Goal: Transaction & Acquisition: Book appointment/travel/reservation

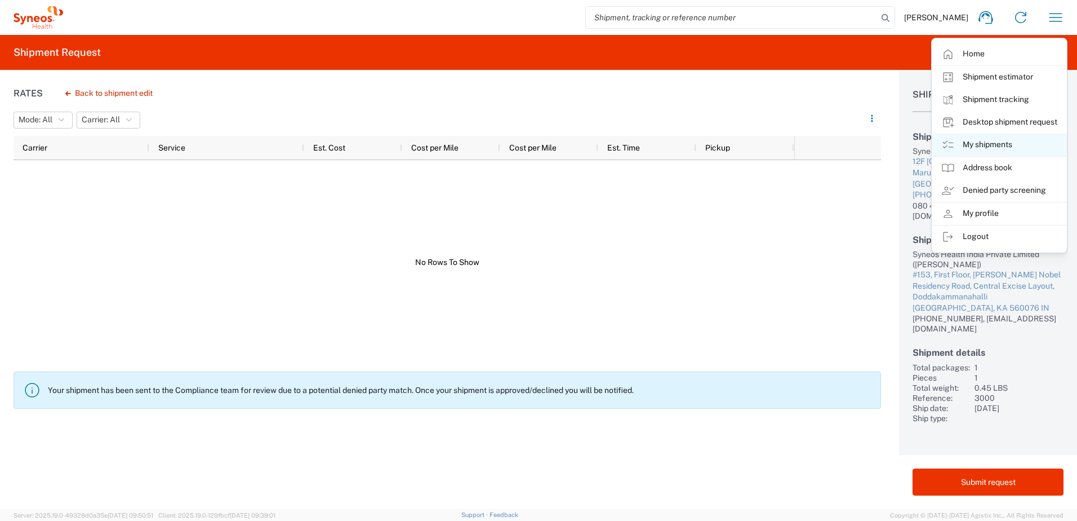
click at [1003, 147] on link "My shipments" at bounding box center [1000, 145] width 134 height 23
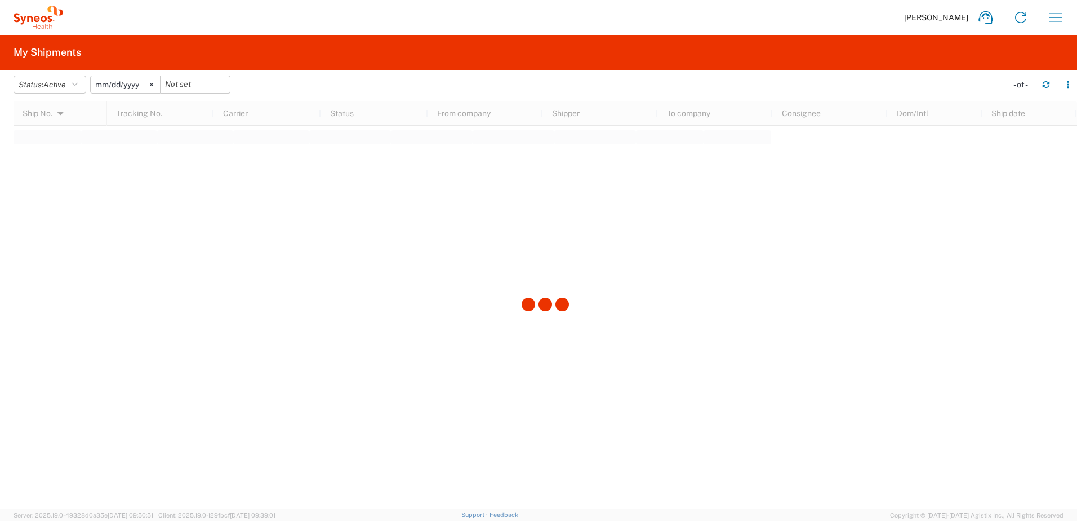
click at [242, 19] on div "[PERSON_NAME] Home Shipment estimator Shipment tracking Desktop shipment reques…" at bounding box center [568, 17] width 1010 height 27
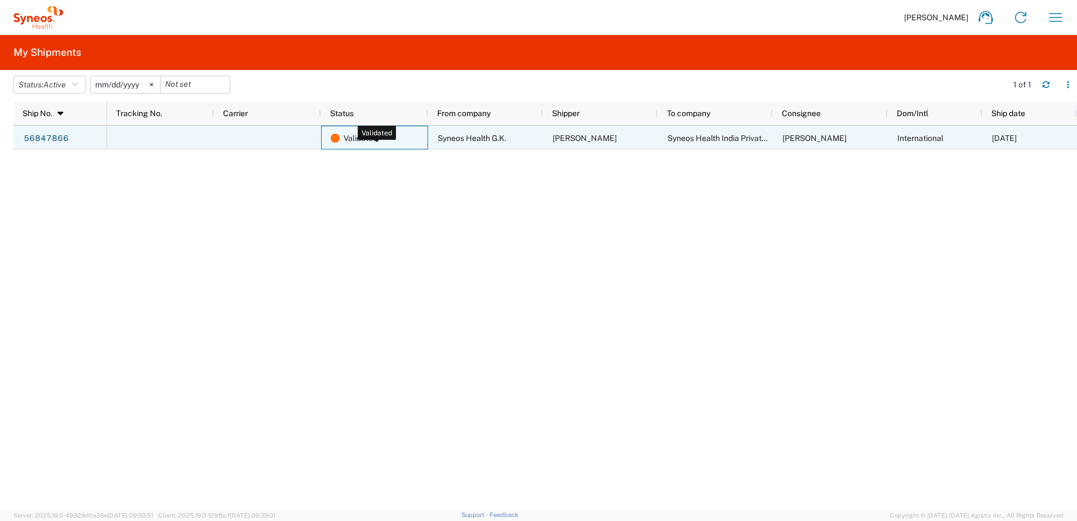
click at [380, 139] on div "Validated" at bounding box center [377, 138] width 92 height 24
click at [41, 136] on link "56847866" at bounding box center [46, 139] width 46 height 18
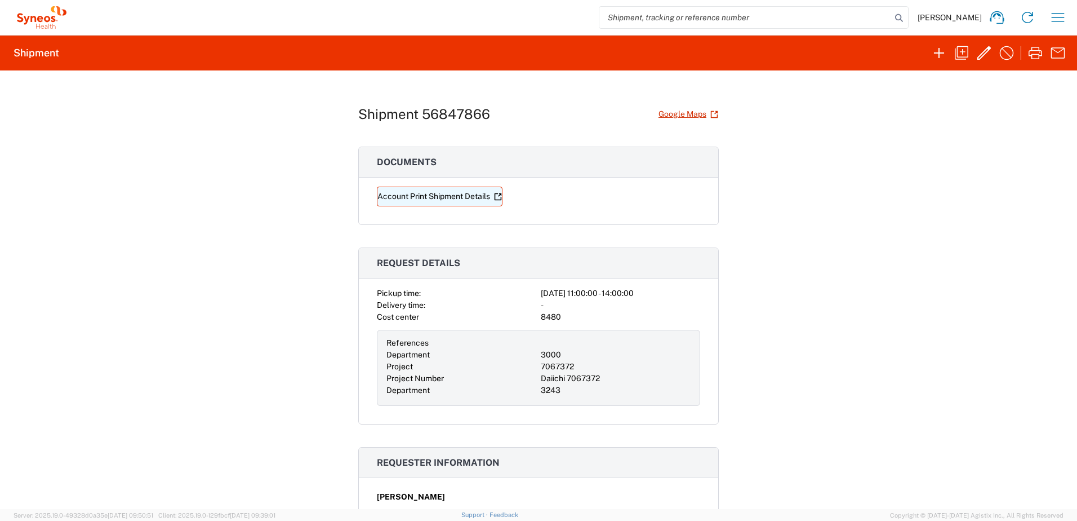
click at [467, 196] on link "Account Print Shipment Details" at bounding box center [440, 197] width 126 height 20
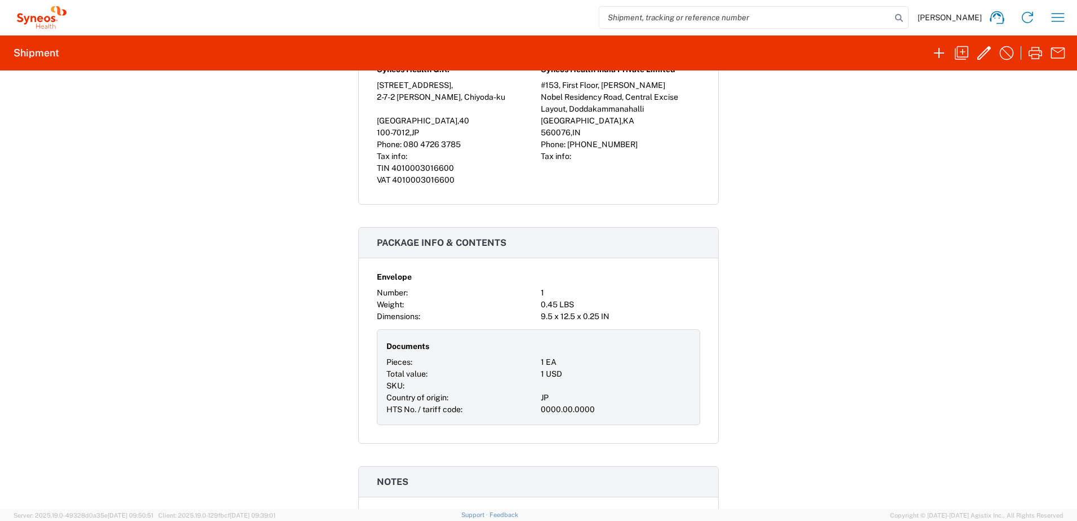
scroll to position [751, 0]
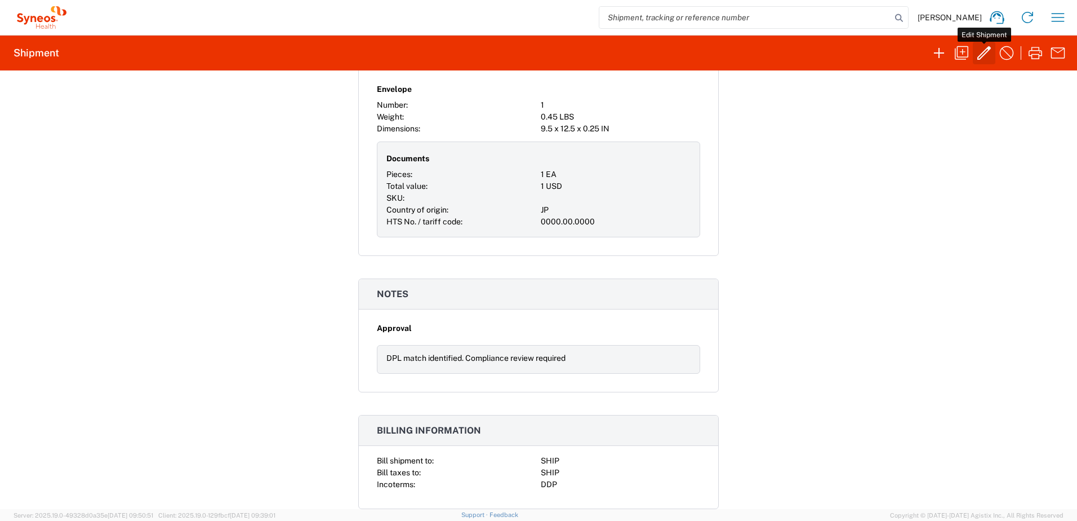
click at [982, 51] on icon "button" at bounding box center [984, 53] width 18 height 18
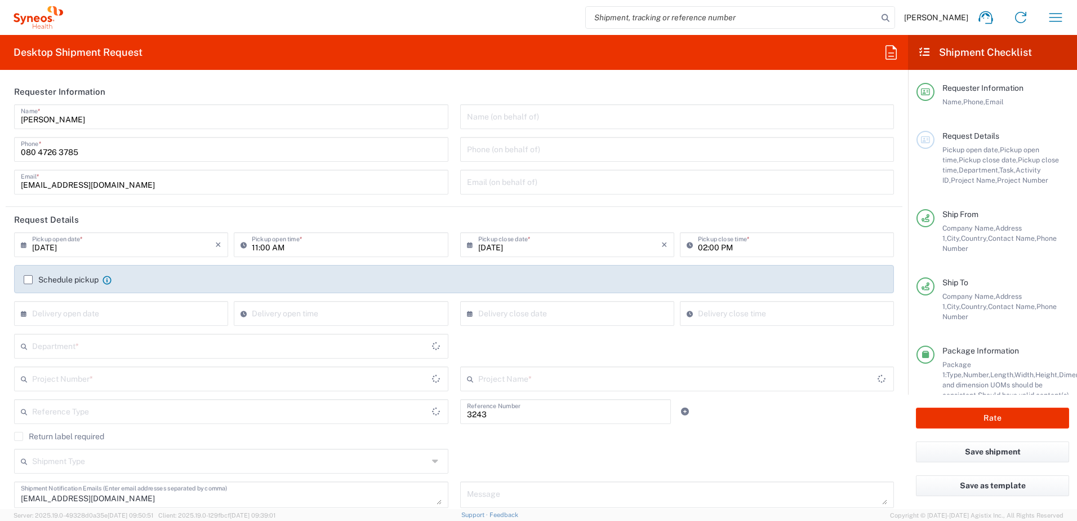
type input "Residential/Home"
type input "[GEOGRAPHIC_DATA]"
type input "Envelope"
type input "7067372"
type input "Department"
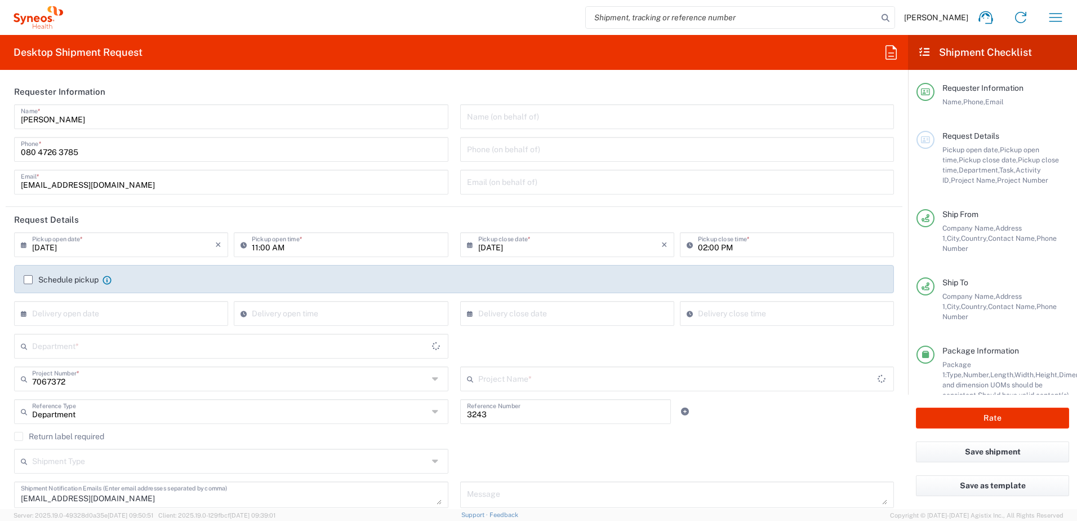
type input "[GEOGRAPHIC_DATA]"
type input "Delivery Duty Paid"
type input "[GEOGRAPHIC_DATA]"
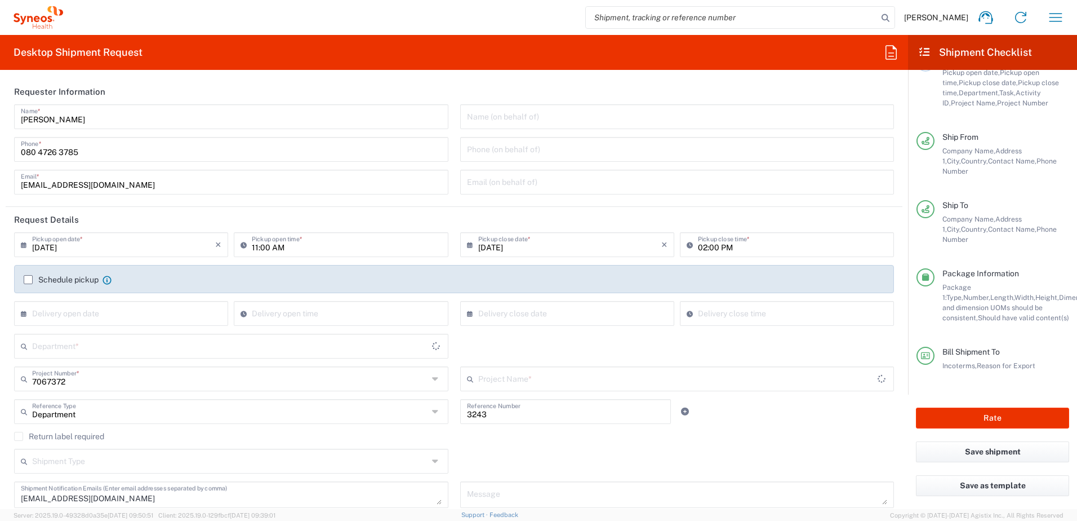
scroll to position [37, 0]
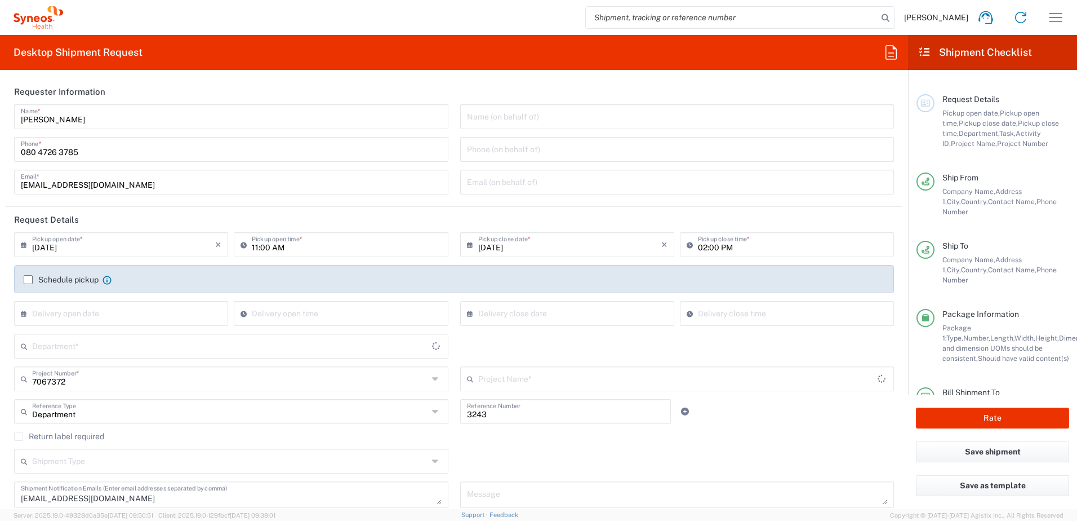
type input "Daiichi 7067372"
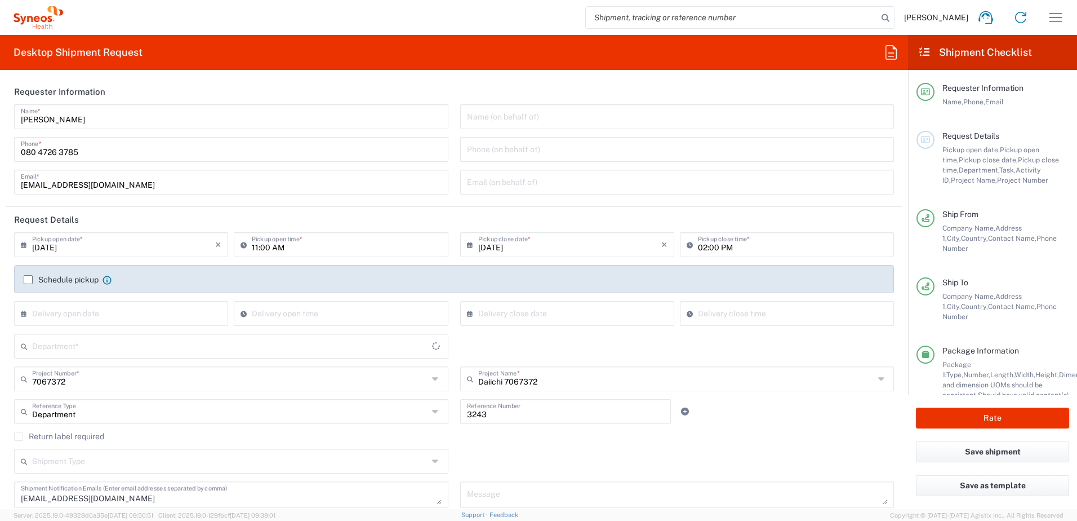
type input "3000"
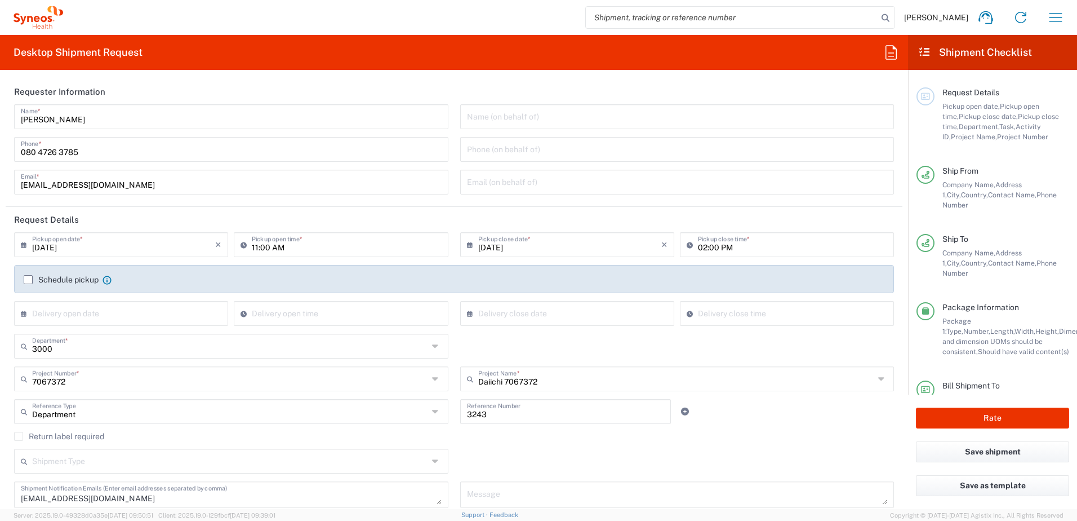
scroll to position [87, 0]
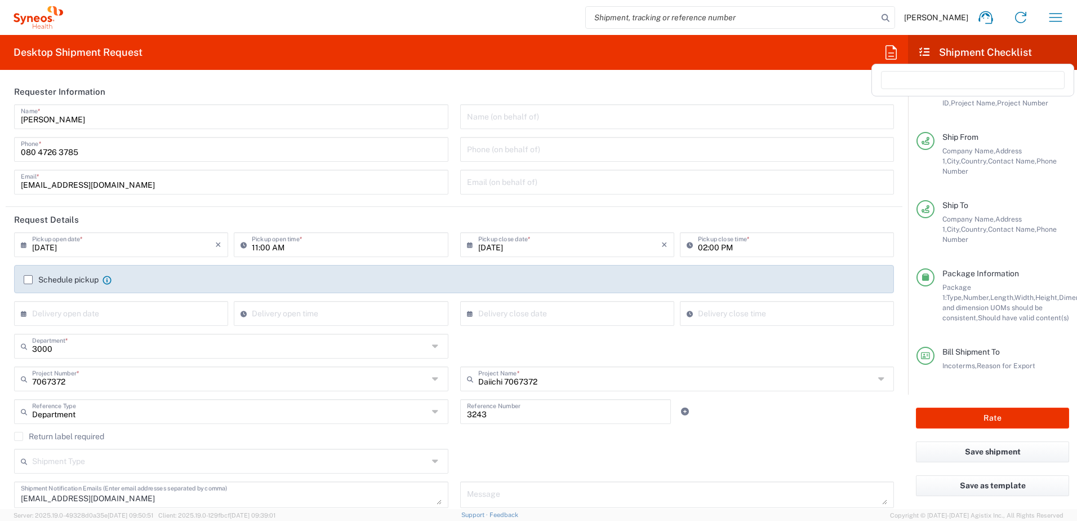
click at [892, 51] on icon at bounding box center [892, 52] width 18 height 18
click at [839, 52] on agx-form-header "Desktop Shipment Request" at bounding box center [454, 52] width 908 height 35
click at [1061, 14] on icon "button" at bounding box center [1056, 17] width 13 height 8
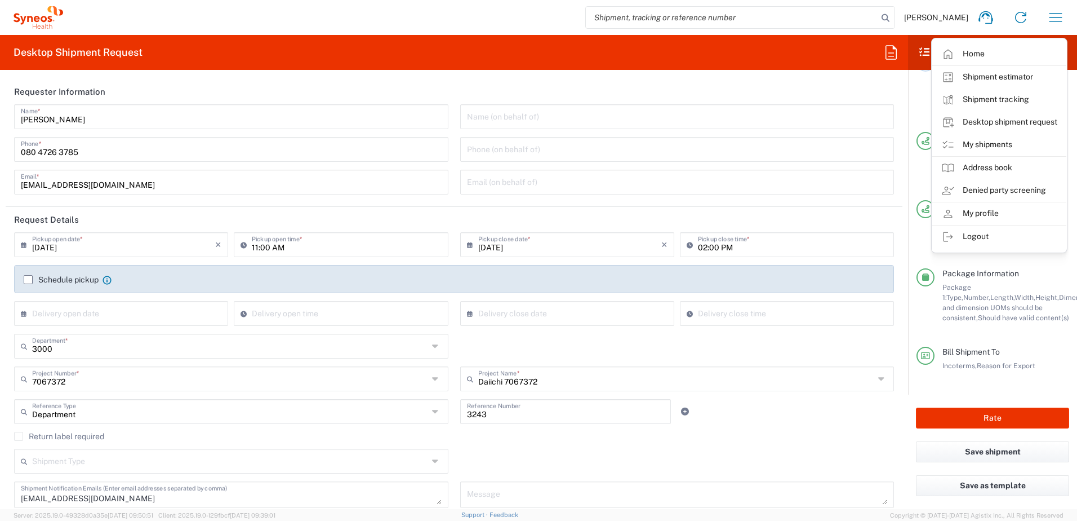
click at [821, 68] on agx-form-header "Desktop Shipment Request" at bounding box center [454, 52] width 908 height 35
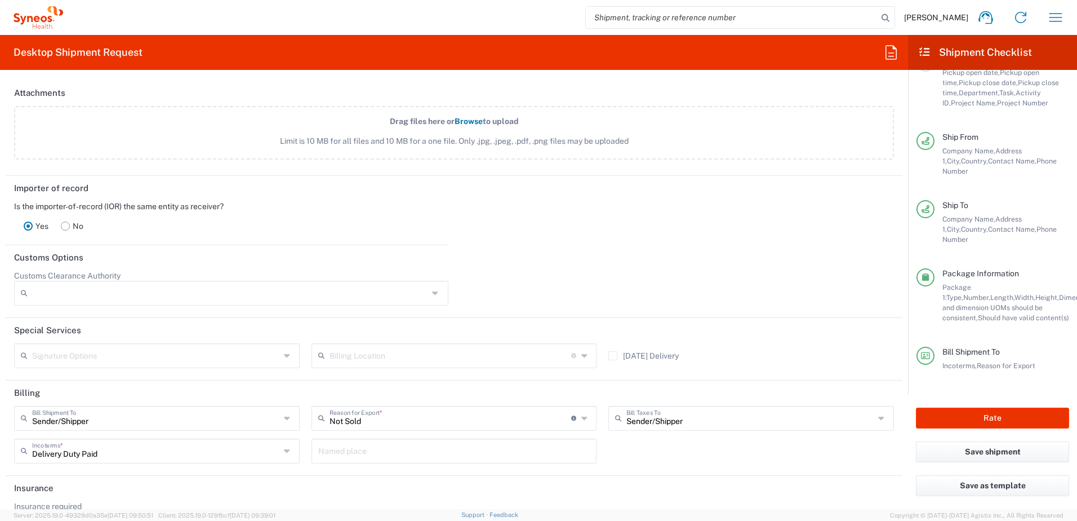
scroll to position [1451, 0]
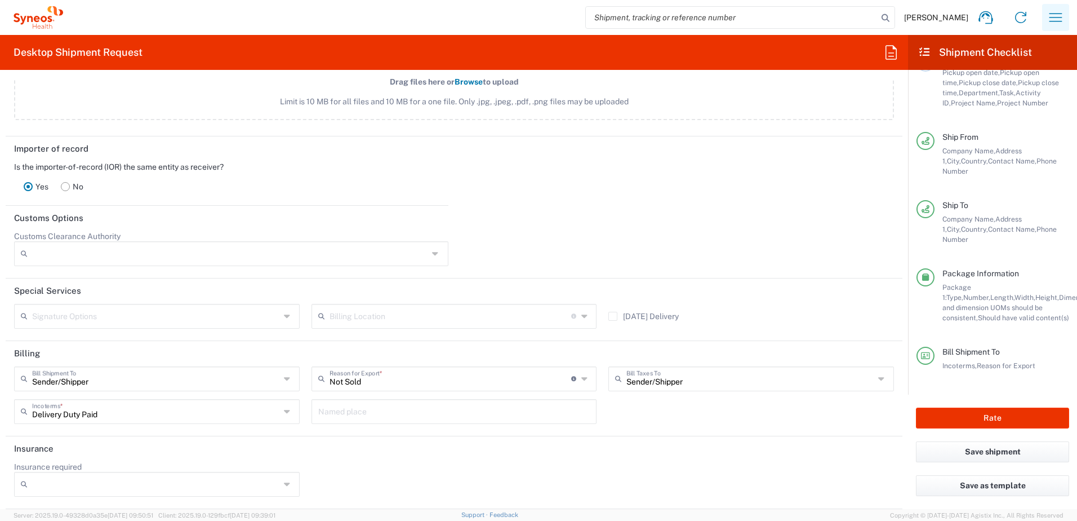
click at [1043, 16] on button "button" at bounding box center [1056, 17] width 27 height 27
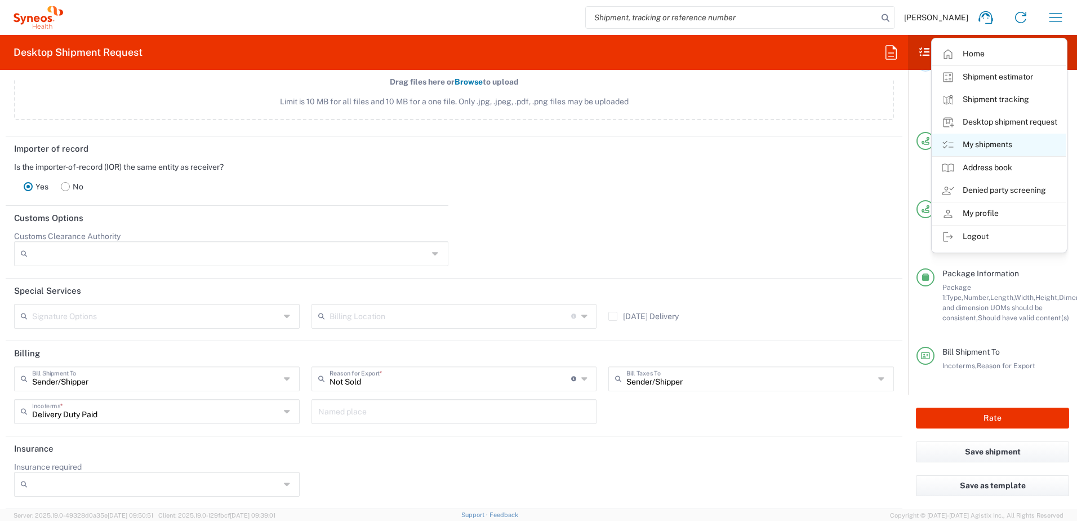
click at [963, 140] on link "My shipments" at bounding box center [1000, 145] width 134 height 23
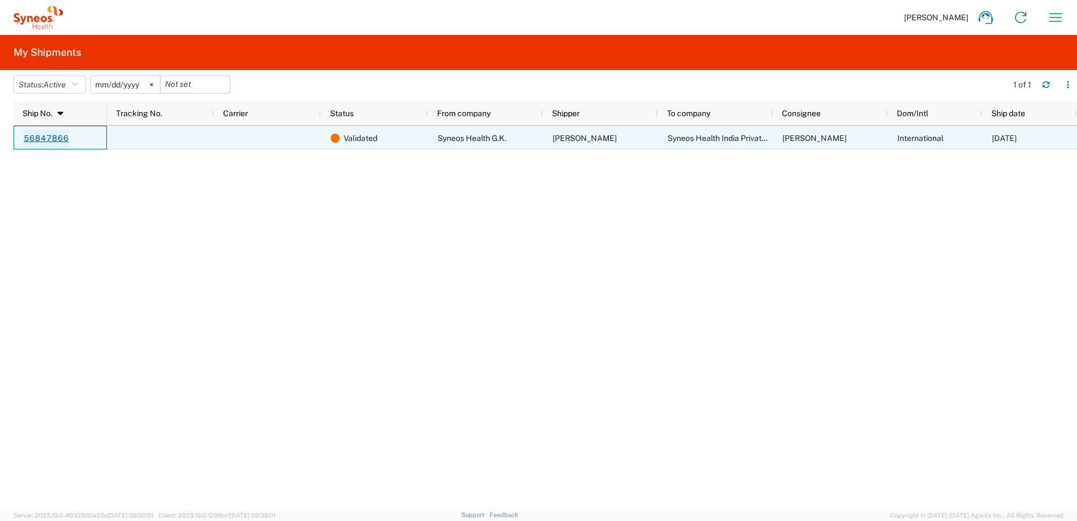
click at [60, 135] on link "56847866" at bounding box center [46, 139] width 46 height 18
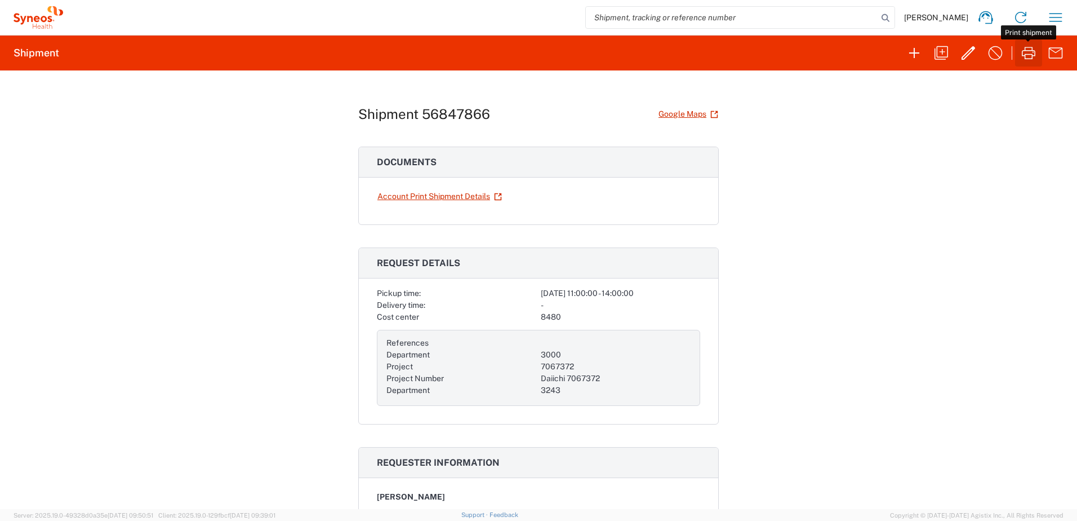
click at [1034, 49] on icon "button" at bounding box center [1029, 53] width 18 height 18
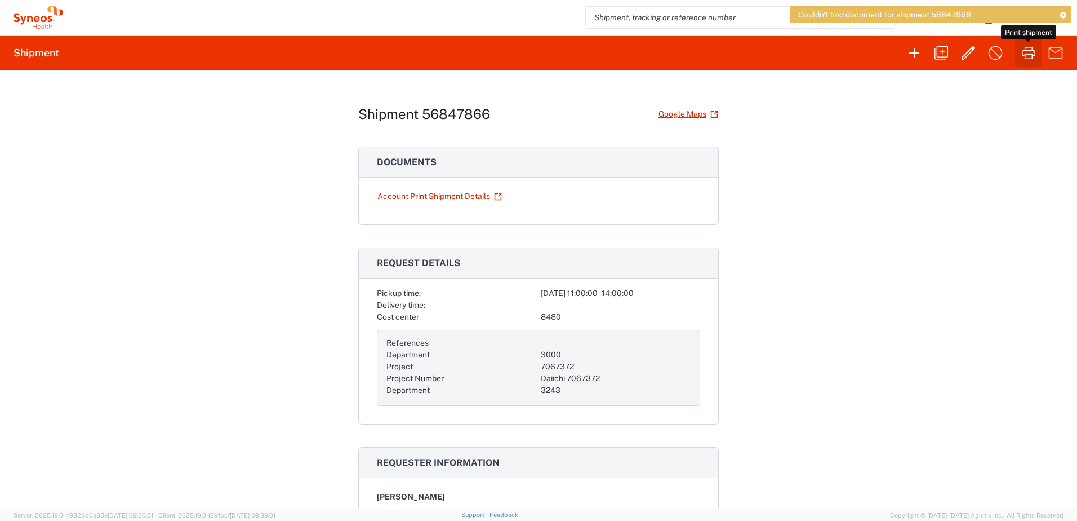
click at [1029, 48] on icon "button" at bounding box center [1029, 53] width 18 height 18
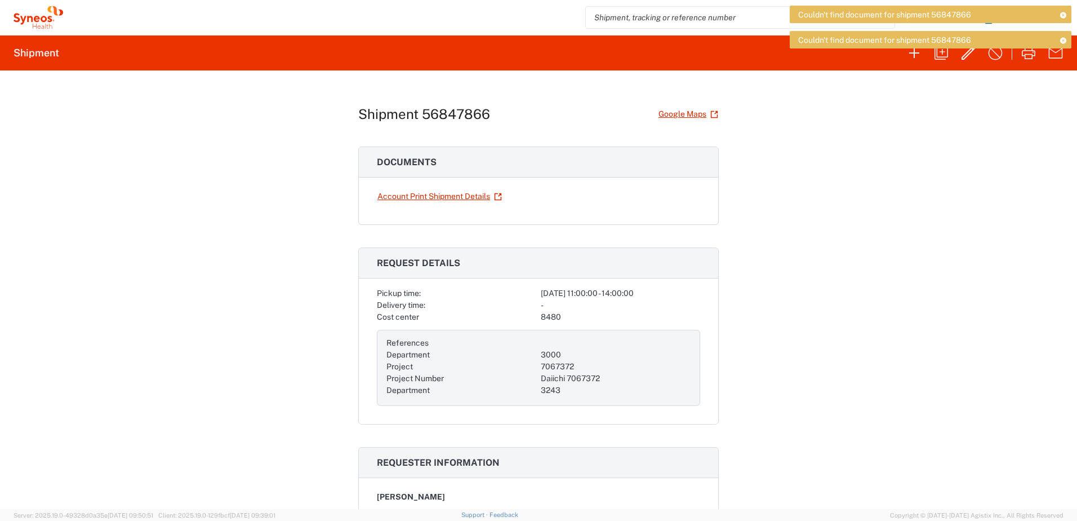
click at [1066, 13] on icon at bounding box center [1063, 15] width 8 height 6
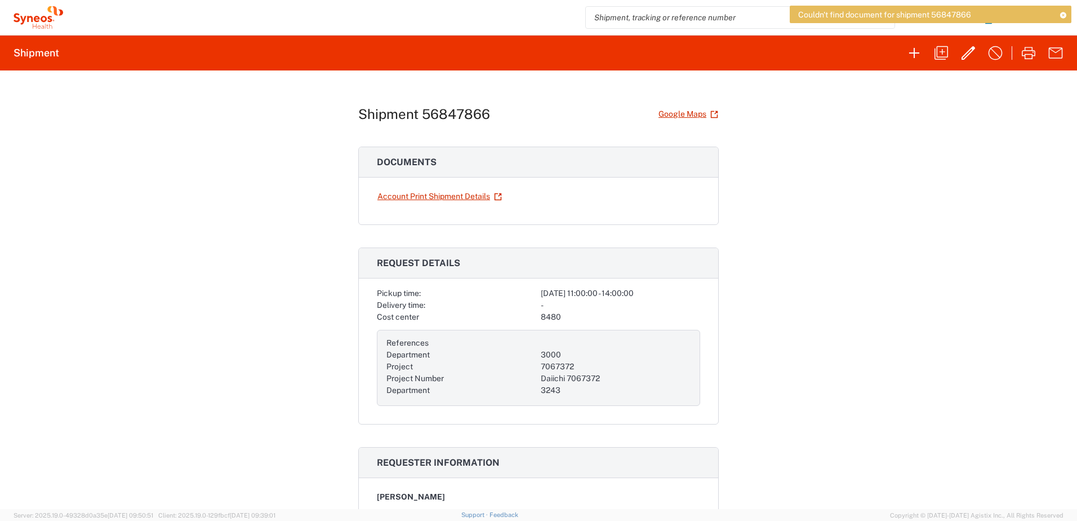
click at [1063, 13] on icon at bounding box center [1063, 15] width 8 height 6
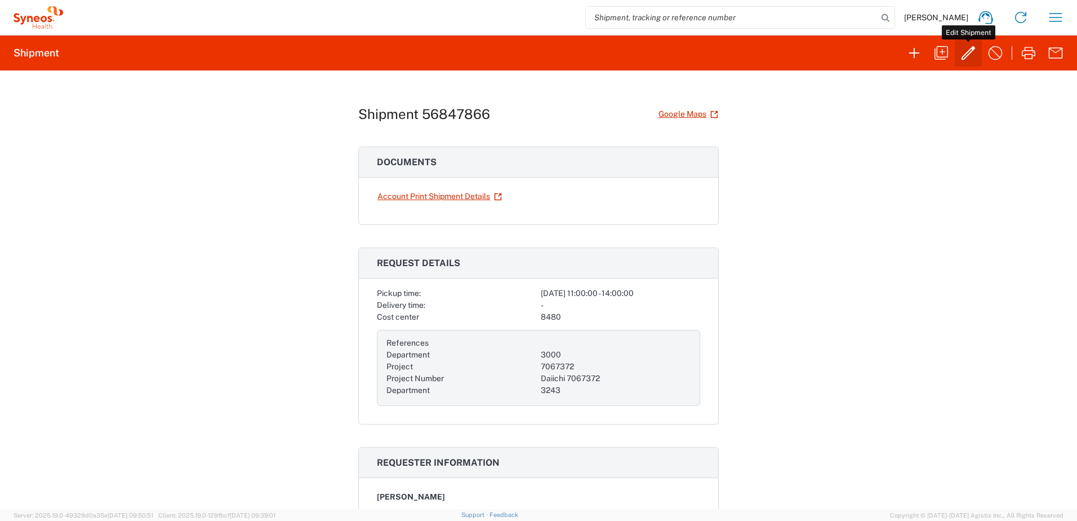
click at [956, 57] on button "button" at bounding box center [968, 52] width 27 height 27
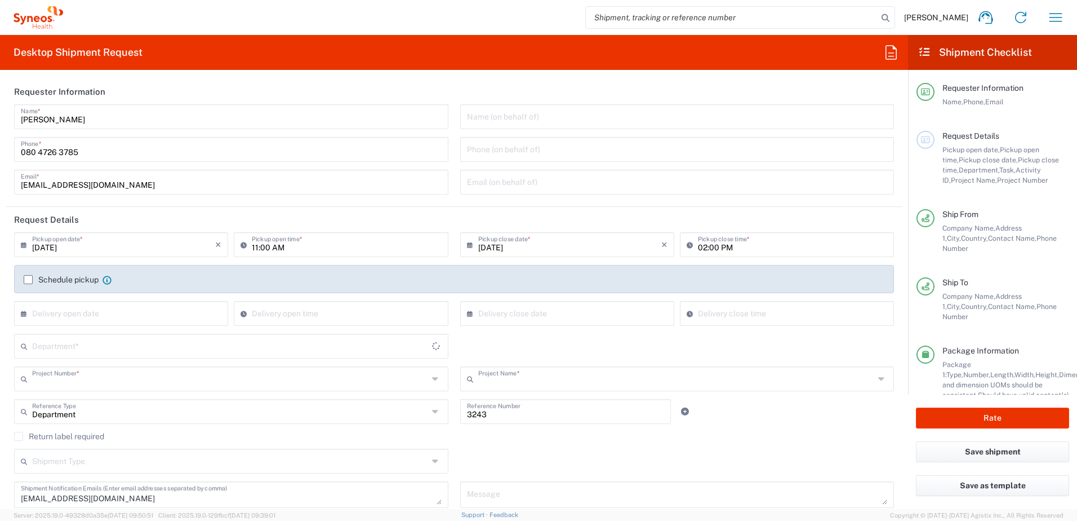
type input "7067372"
type input "Daiichi 7067372"
type input "[GEOGRAPHIC_DATA]"
type input "3000"
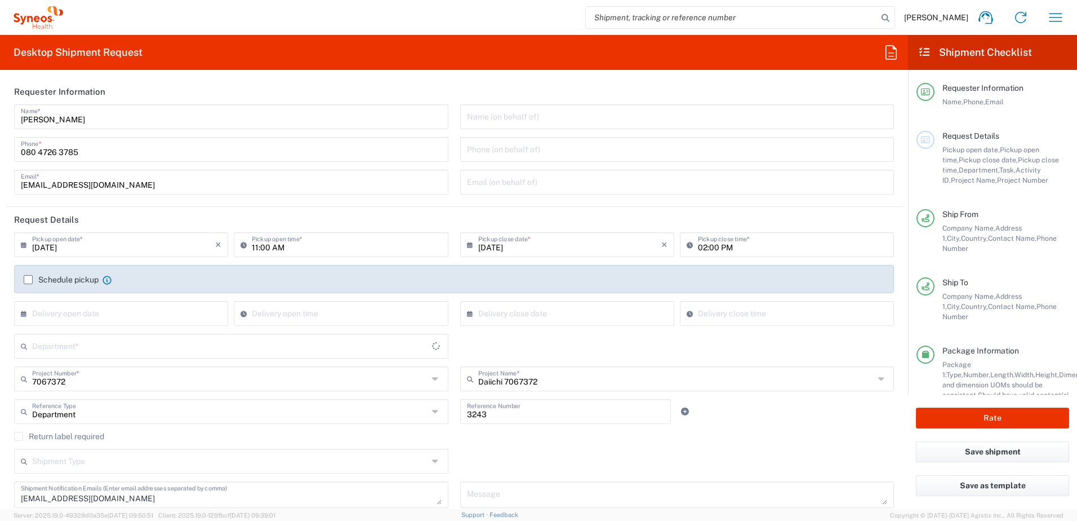
type input "Envelope"
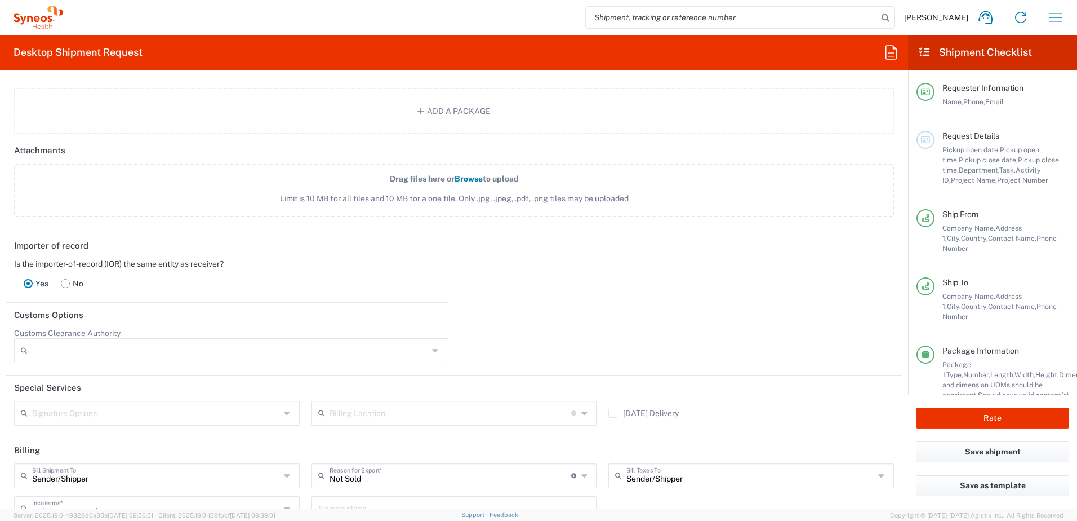
scroll to position [1451, 0]
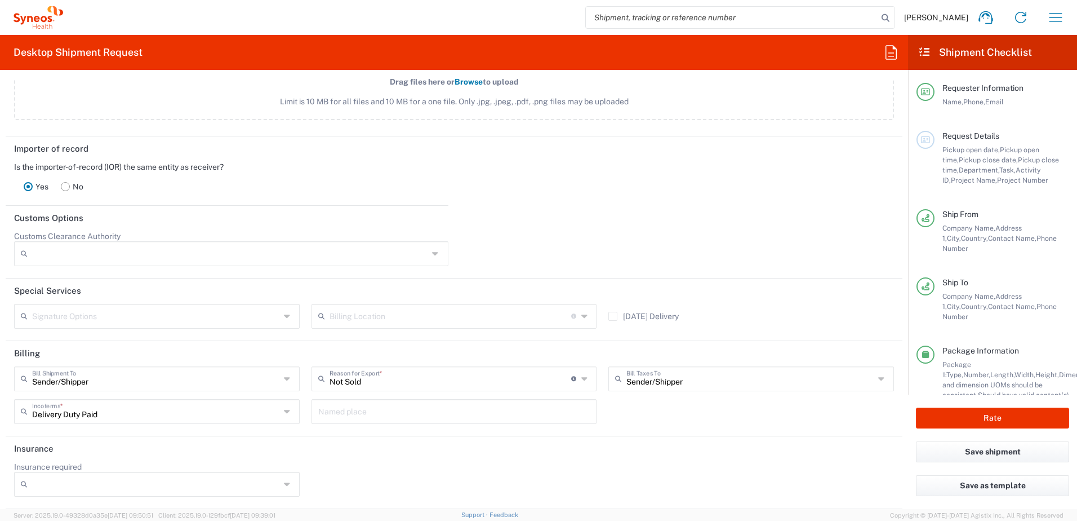
click at [210, 487] on input "Insurance required" at bounding box center [156, 484] width 248 height 18
click at [194, 444] on span "No" at bounding box center [155, 442] width 281 height 17
type input "No"
click at [423, 467] on div "Insurance required No No Yes" at bounding box center [454, 483] width 892 height 43
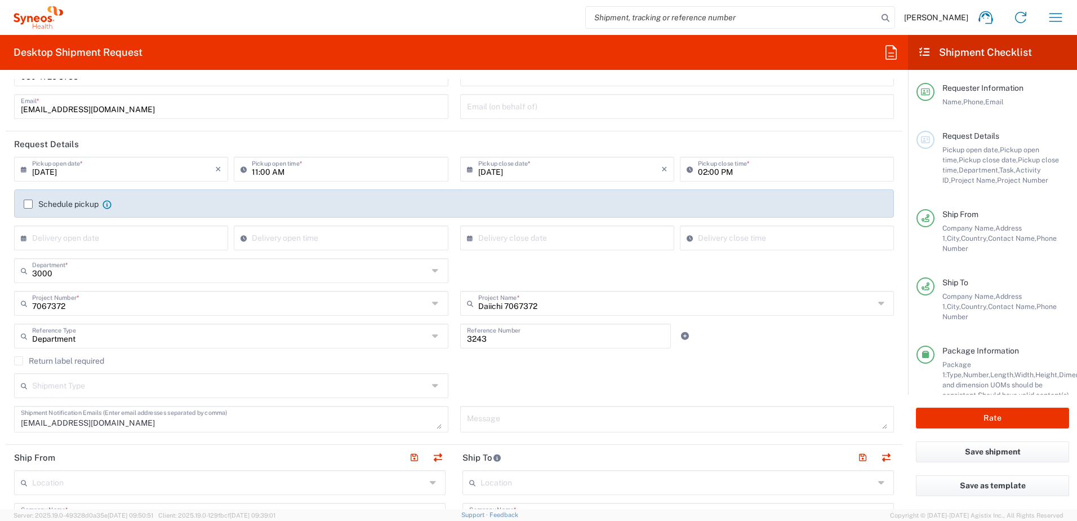
scroll to position [0, 0]
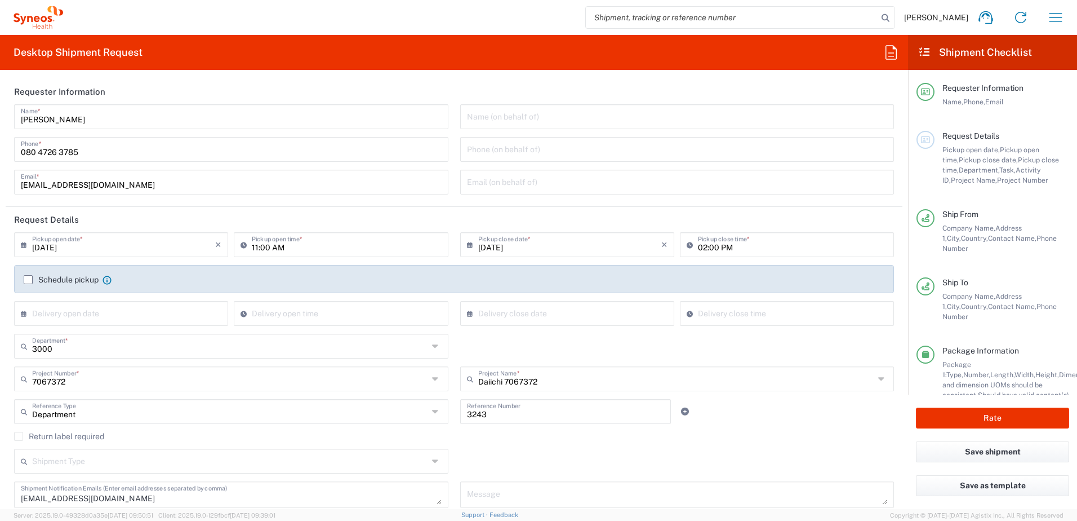
click at [1004, 175] on div "Pickup open date, Pickup open time, Pickup close date, Pickup close time, Depar…" at bounding box center [1006, 165] width 127 height 41
click at [308, 242] on input "11:00 AM" at bounding box center [346, 244] width 189 height 20
type input "12:00 AM"
click at [725, 250] on input "02:00 PM" at bounding box center [792, 244] width 189 height 20
type input "14:00 PM"
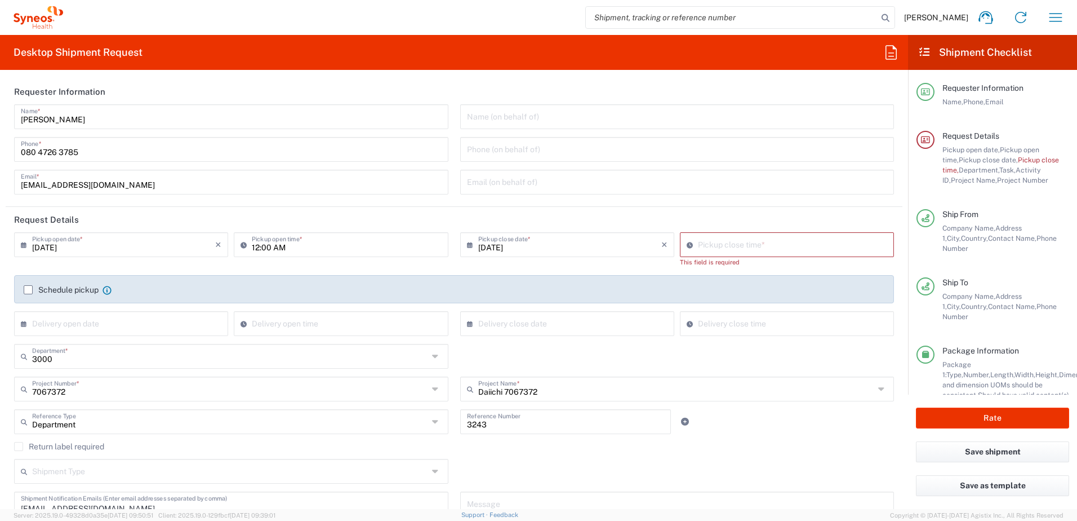
click at [655, 219] on header "Request Details" at bounding box center [454, 219] width 897 height 25
click at [716, 235] on input "10:42 AM" at bounding box center [792, 244] width 189 height 20
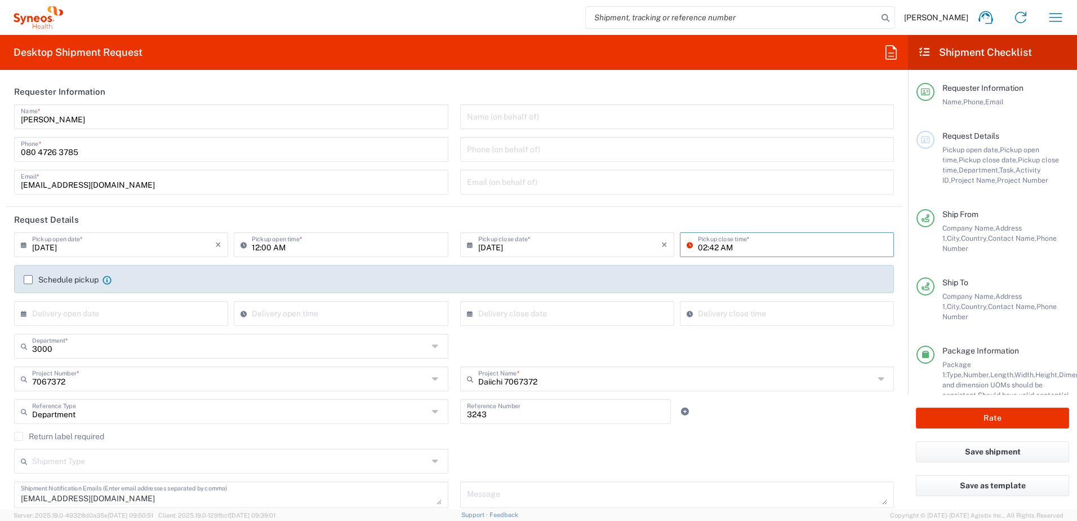
click at [713, 247] on input "02:42 AM" at bounding box center [792, 244] width 189 height 20
type input "02:00 PM"
click at [793, 208] on header "Request Details" at bounding box center [454, 219] width 897 height 25
click at [26, 277] on label "Schedule pickup" at bounding box center [61, 279] width 75 height 9
click at [28, 280] on input "Schedule pickup" at bounding box center [28, 280] width 0 height 0
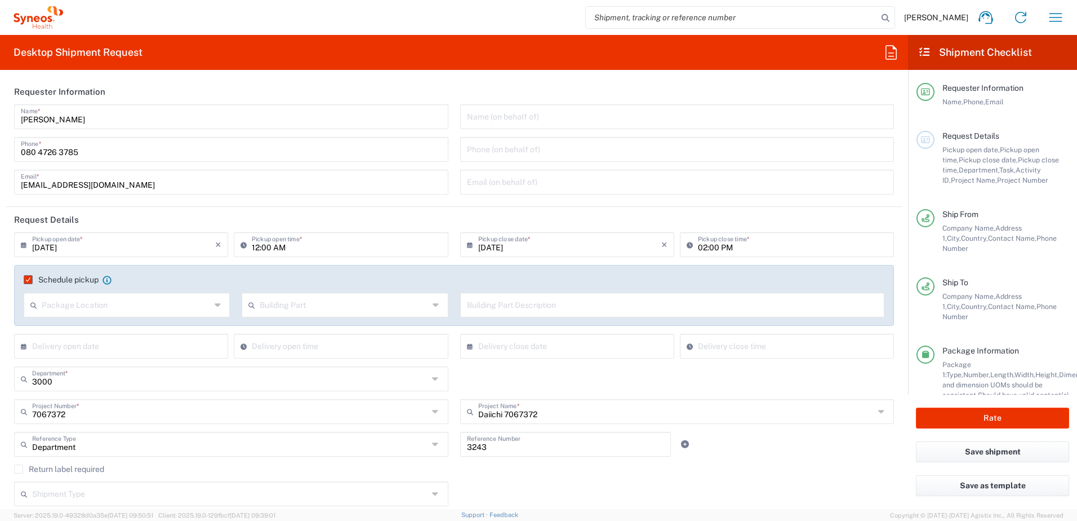
click at [105, 300] on input "text" at bounding box center [126, 304] width 169 height 20
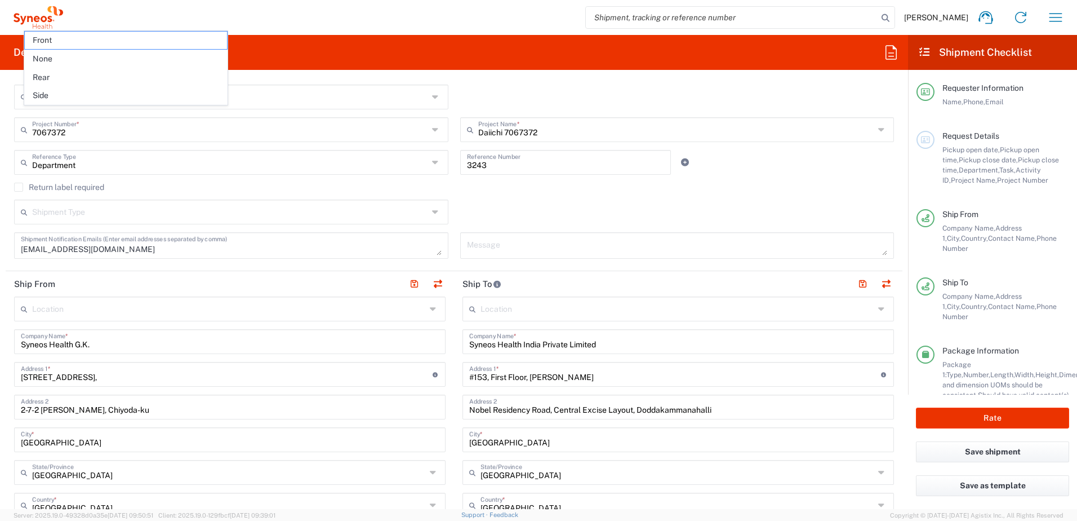
scroll to position [394, 0]
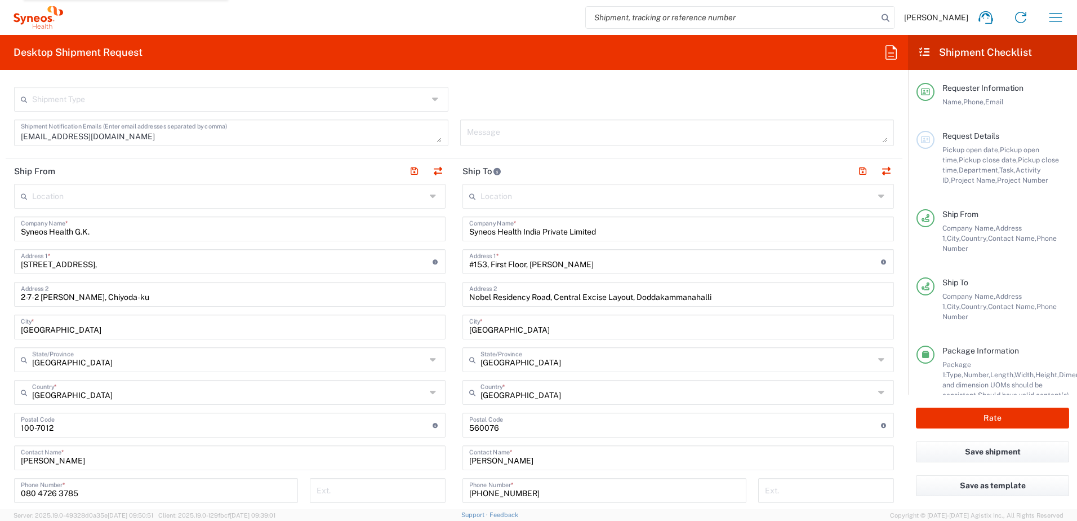
click at [2, 233] on form "Requester Information [PERSON_NAME] Name * [PHONE_NUMBER] Phone * [EMAIL_ADDRES…" at bounding box center [454, 294] width 908 height 430
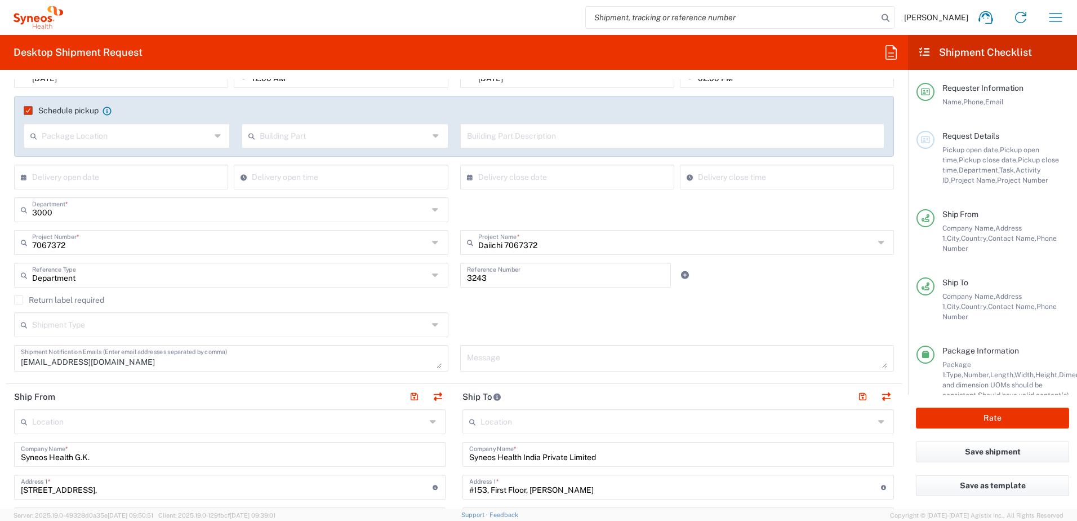
scroll to position [0, 0]
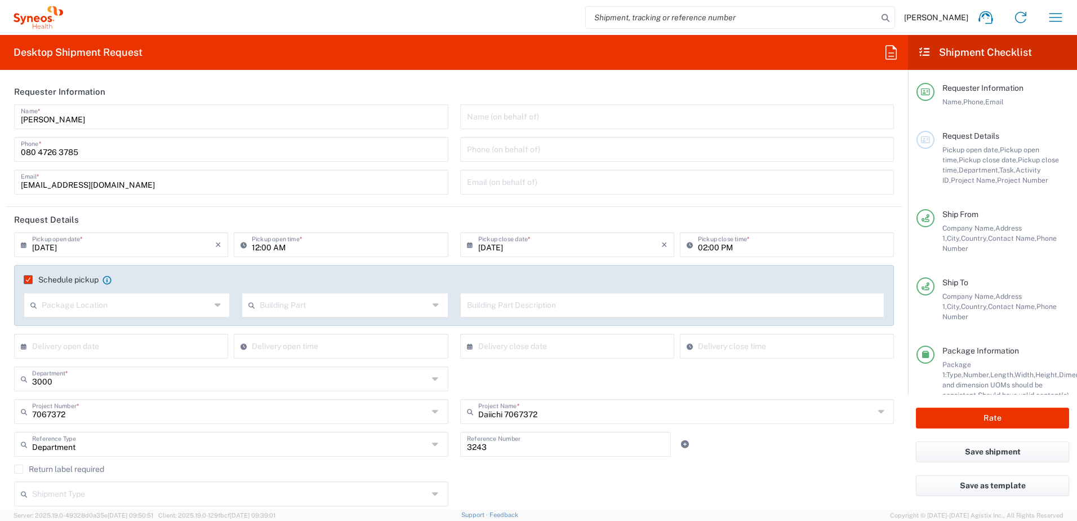
click at [29, 281] on label "Schedule pickup" at bounding box center [61, 279] width 75 height 9
click at [25, 280] on input "Schedule pickup" at bounding box center [25, 280] width 0 height 0
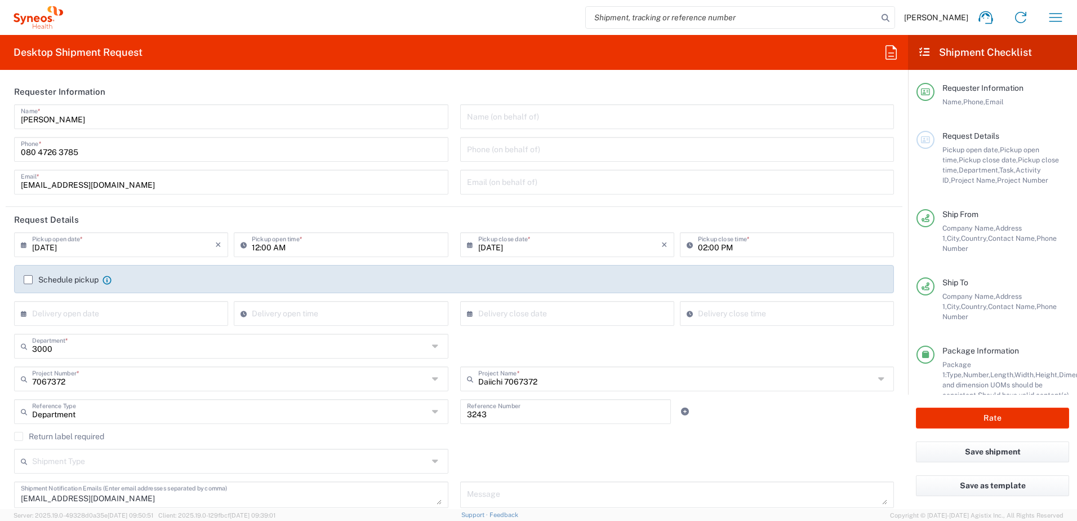
click at [26, 278] on label "Schedule pickup" at bounding box center [61, 279] width 75 height 9
click at [28, 280] on input "Schedule pickup" at bounding box center [28, 280] width 0 height 0
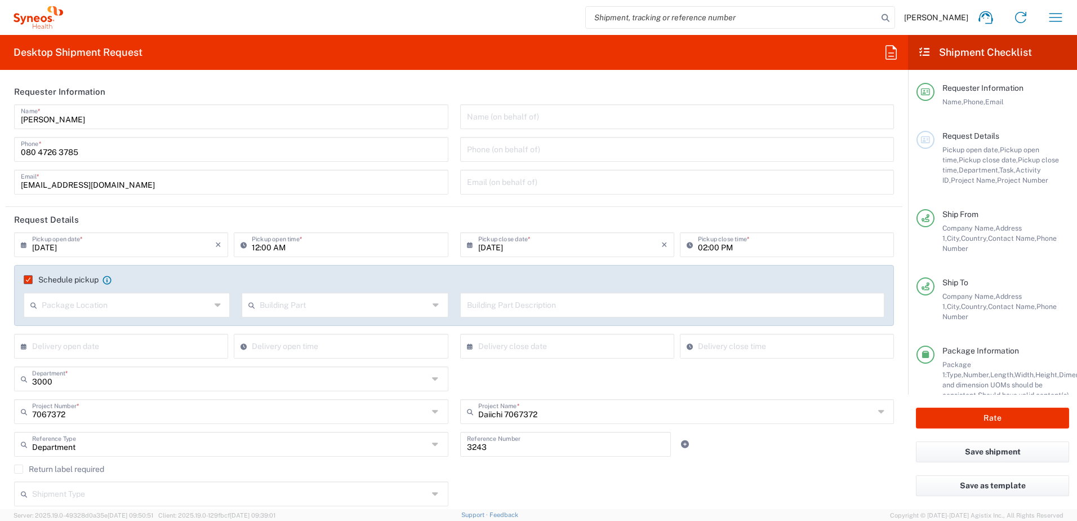
click at [145, 301] on input "text" at bounding box center [126, 304] width 169 height 20
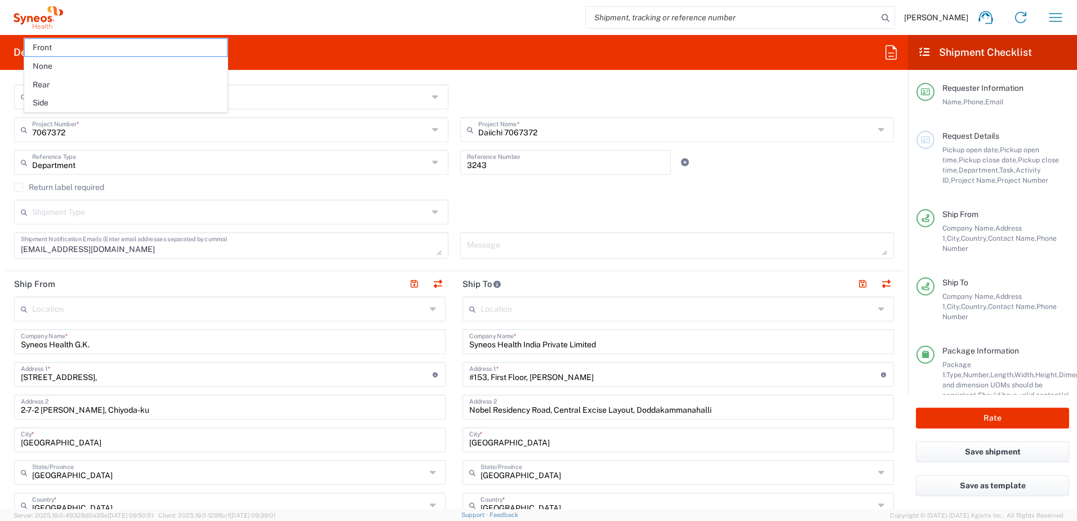
scroll to position [56, 0]
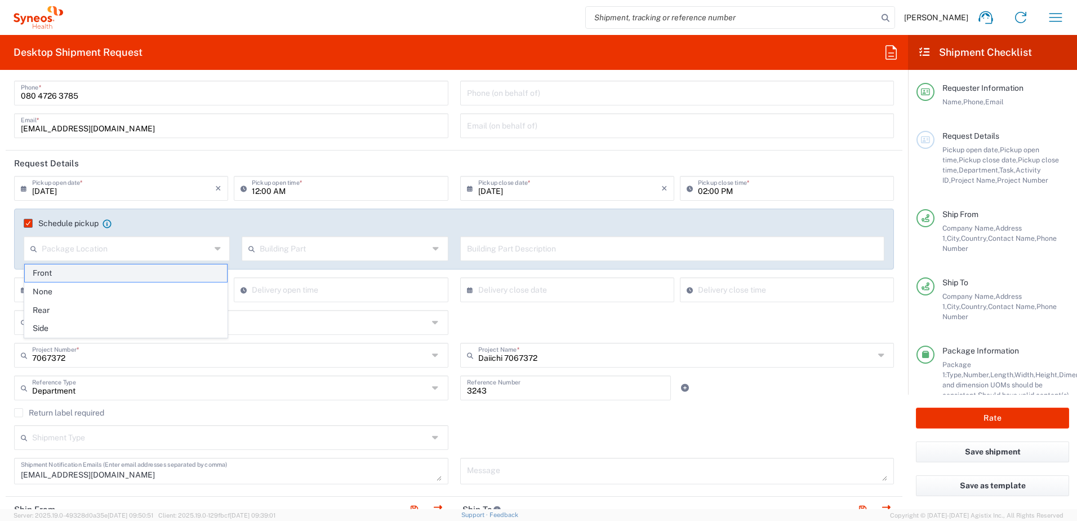
click at [125, 274] on span "Front" at bounding box center [126, 272] width 202 height 17
click at [412, 247] on input "text" at bounding box center [344, 248] width 169 height 20
type input "Front"
click at [139, 251] on input "Front" at bounding box center [126, 248] width 169 height 20
click at [28, 223] on label "Schedule pickup" at bounding box center [61, 223] width 75 height 9
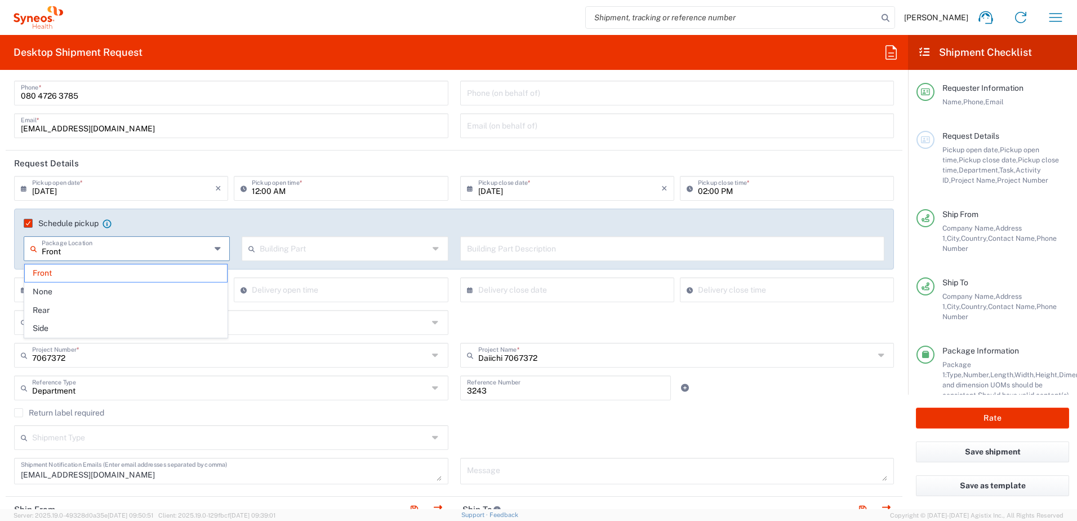
click at [25, 223] on input "Schedule pickup" at bounding box center [25, 223] width 0 height 0
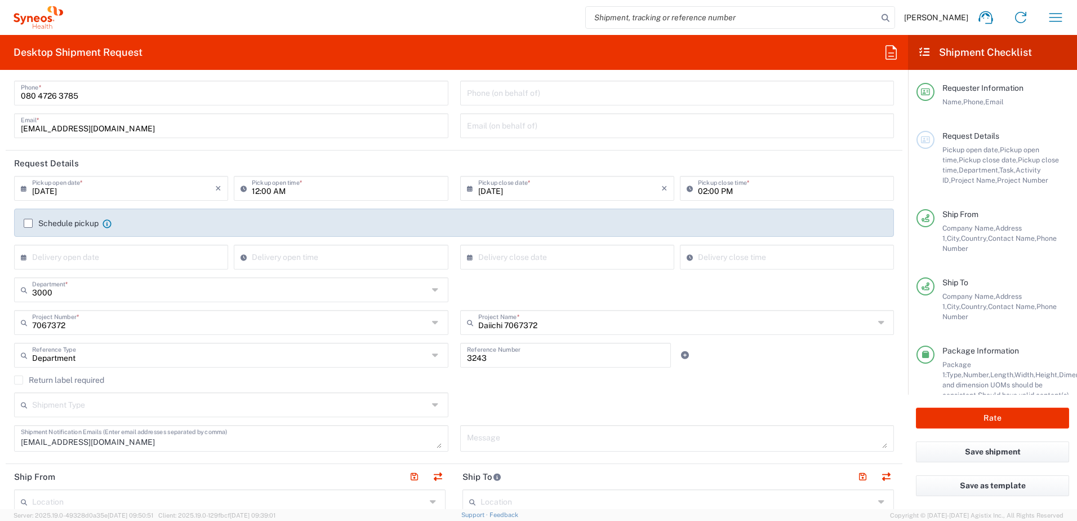
click at [28, 223] on label "Schedule pickup" at bounding box center [61, 223] width 75 height 9
click at [28, 223] on input "Schedule pickup" at bounding box center [28, 223] width 0 height 0
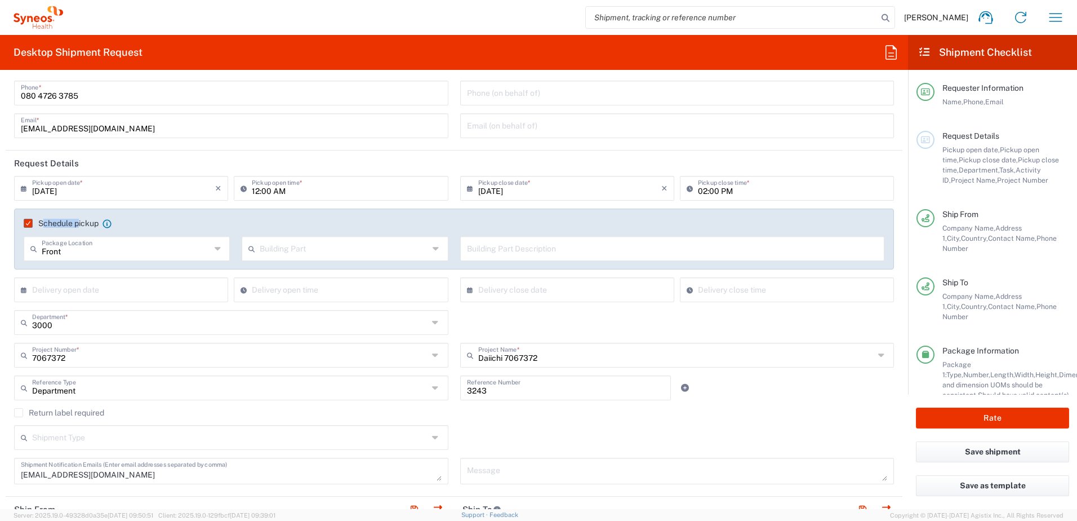
click at [27, 221] on label "Schedule pickup" at bounding box center [61, 223] width 75 height 9
click at [25, 223] on input "Schedule pickup" at bounding box center [25, 223] width 0 height 0
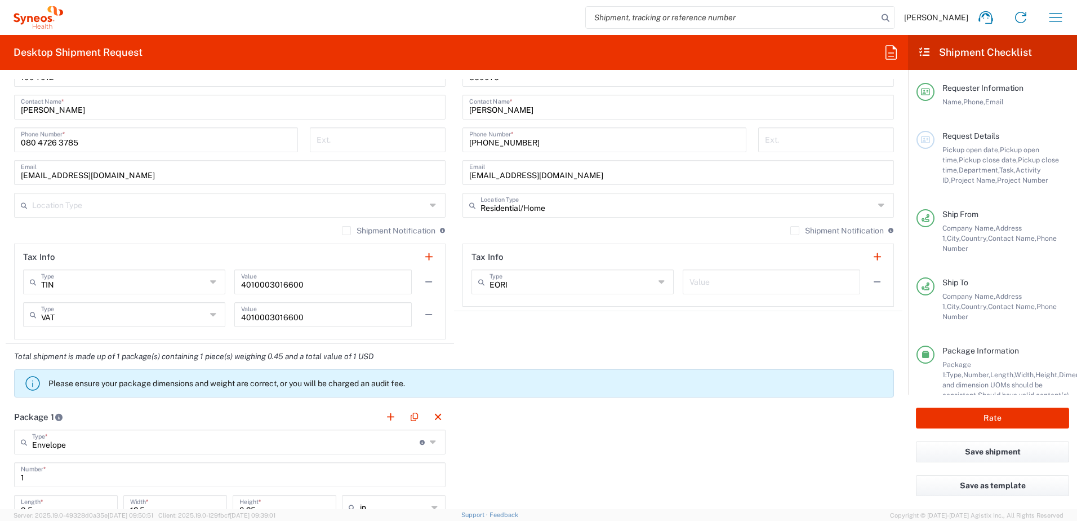
scroll to position [733, 0]
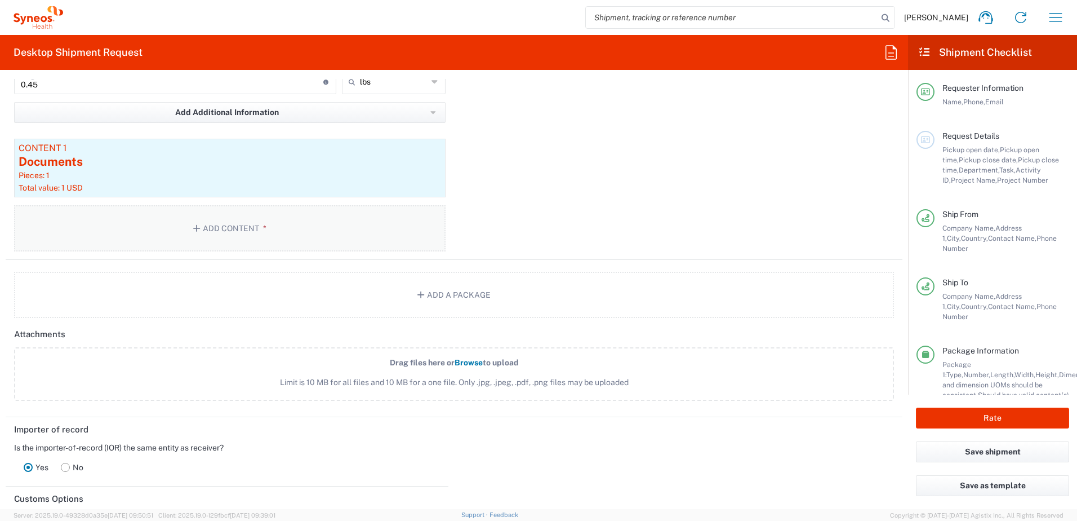
scroll to position [1169, 0]
click at [61, 181] on div "Pieces: 1" at bounding box center [230, 176] width 423 height 10
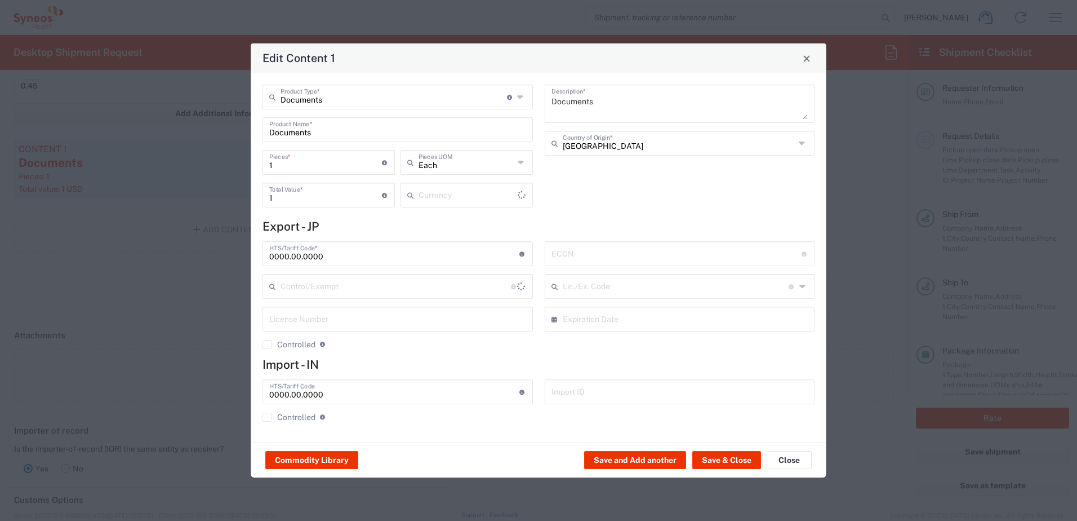
type input "US Dollar"
click at [801, 462] on button "Close" at bounding box center [789, 460] width 45 height 18
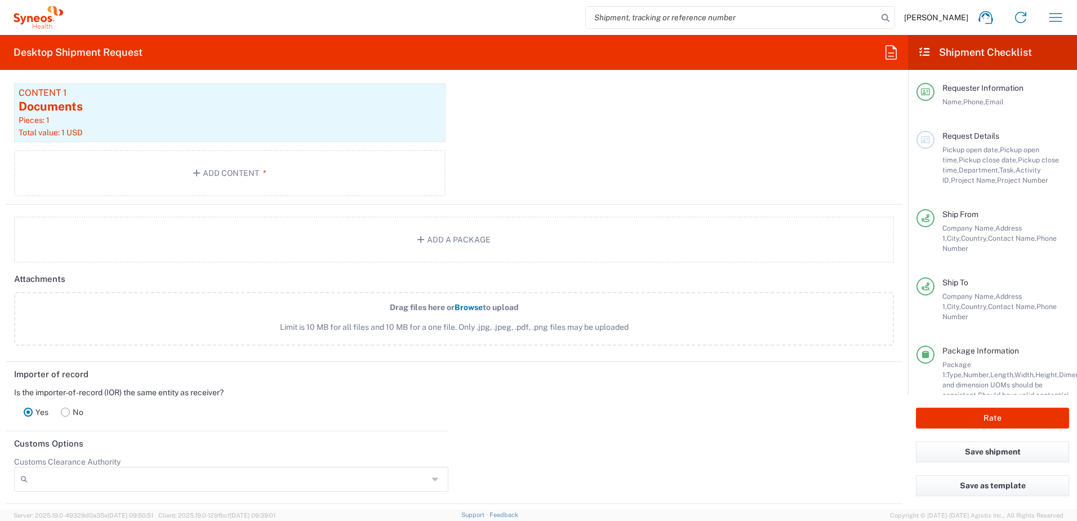
scroll to position [1451, 0]
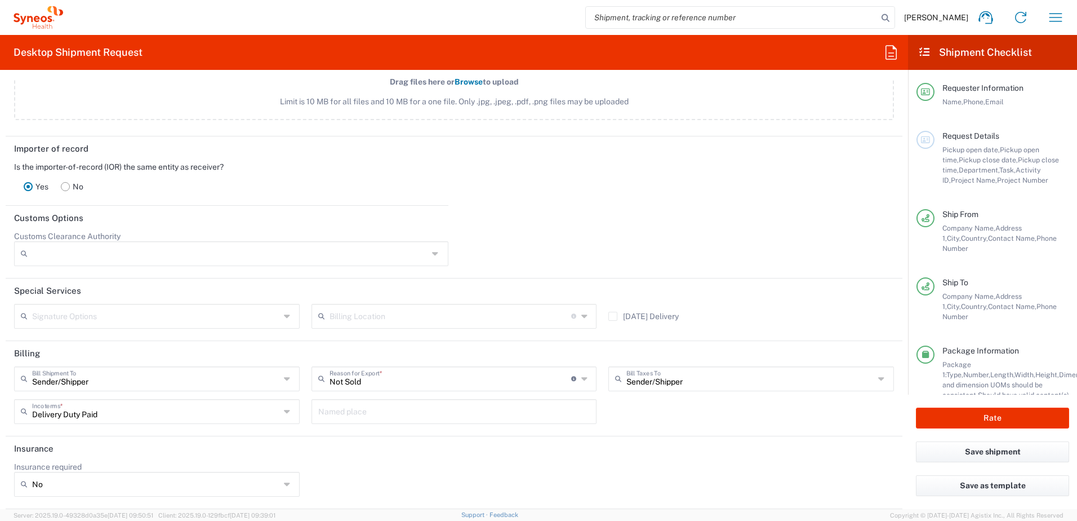
click at [62, 188] on rect at bounding box center [65, 186] width 8 height 8
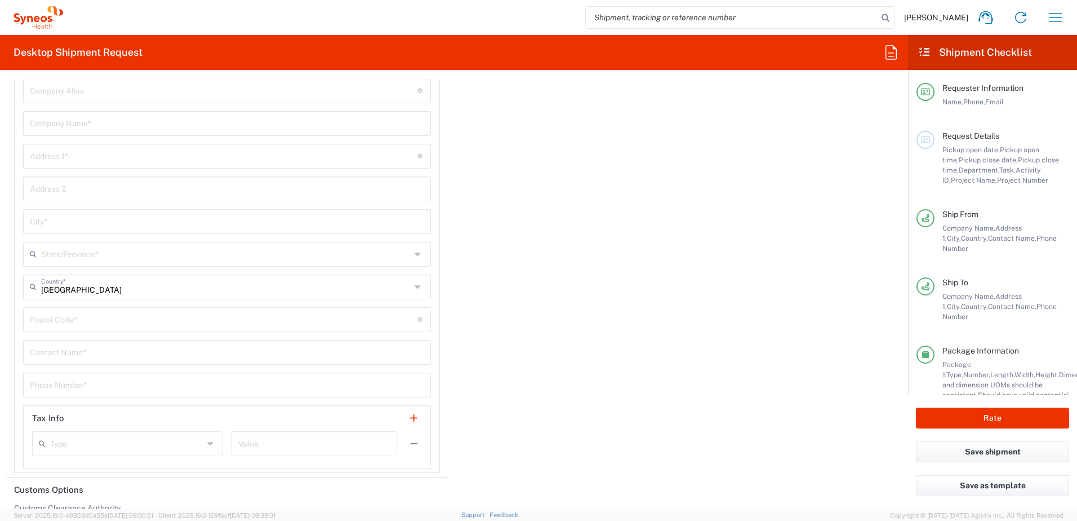
scroll to position [1507, 0]
click at [27, 128] on rect at bounding box center [28, 130] width 8 height 8
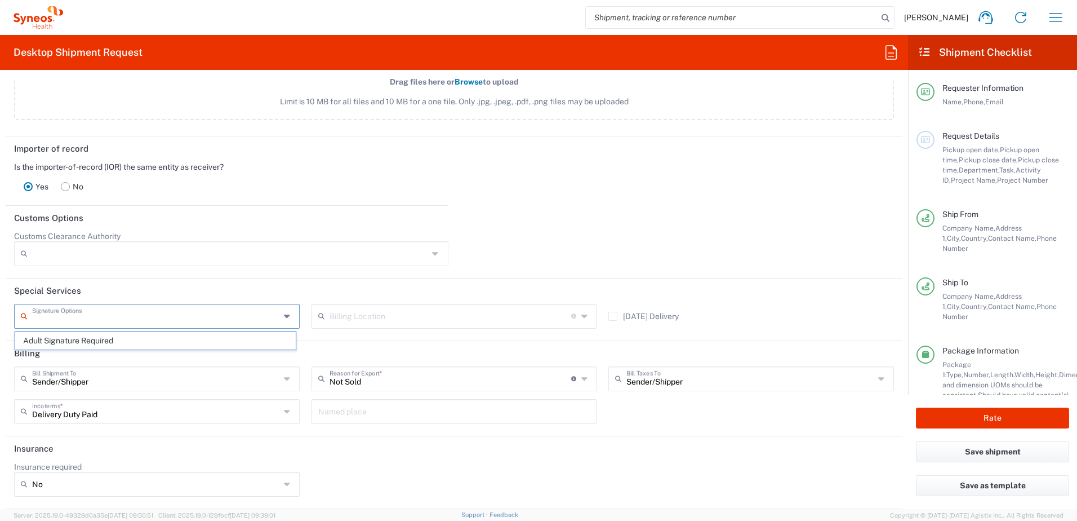
scroll to position [1451, 0]
click at [177, 316] on input "text" at bounding box center [156, 315] width 248 height 20
click at [199, 281] on header "Special Services" at bounding box center [454, 290] width 897 height 25
click at [357, 312] on input "text" at bounding box center [451, 315] width 242 height 20
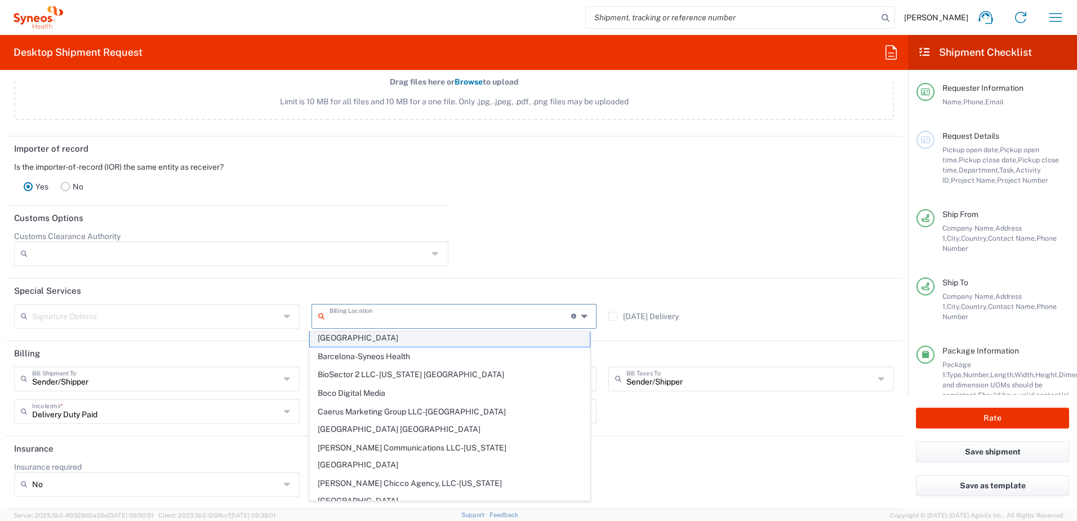
scroll to position [0, 0]
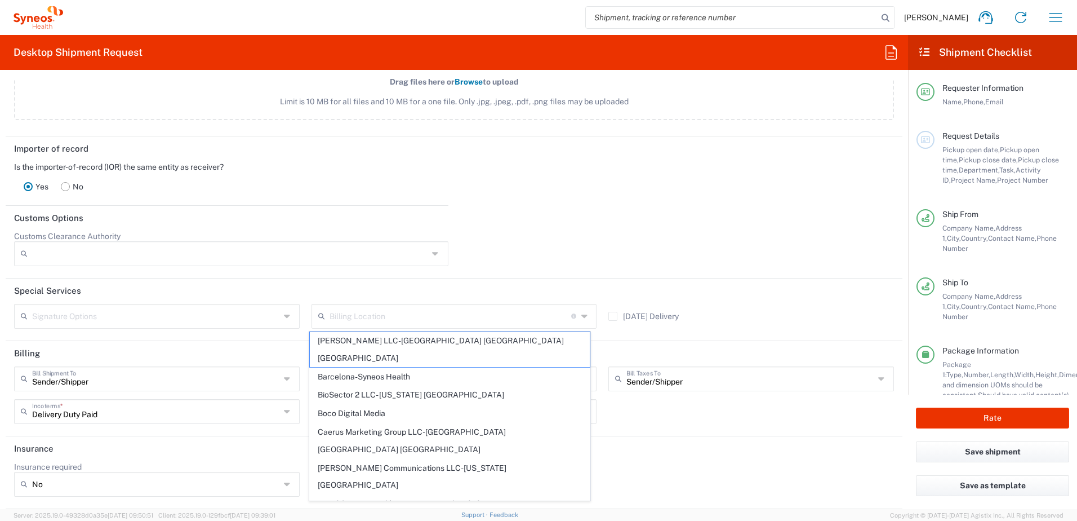
click at [473, 285] on header "Special Services" at bounding box center [454, 290] width 897 height 25
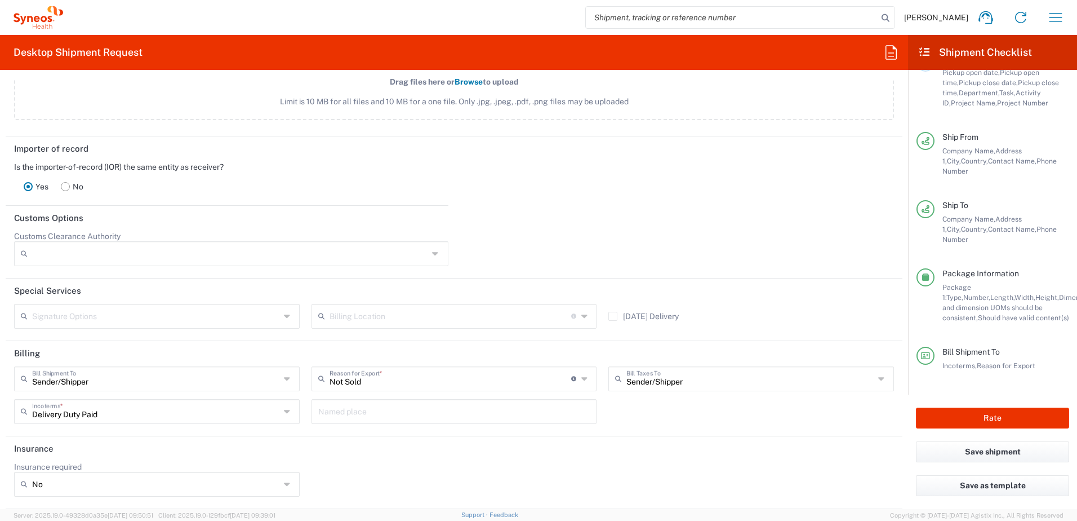
scroll to position [87, 0]
click at [995, 414] on button "Rate" at bounding box center [992, 417] width 153 height 21
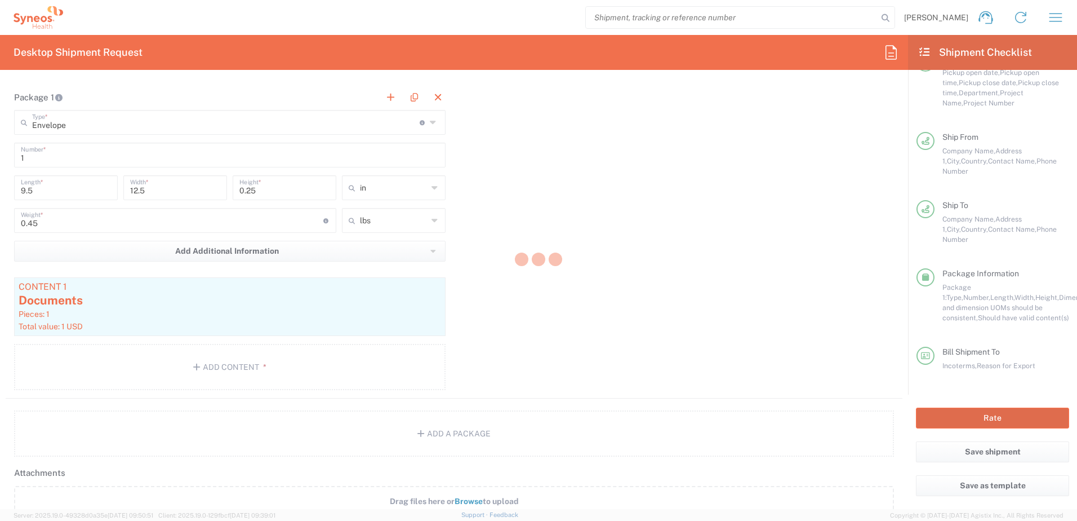
scroll to position [888, 0]
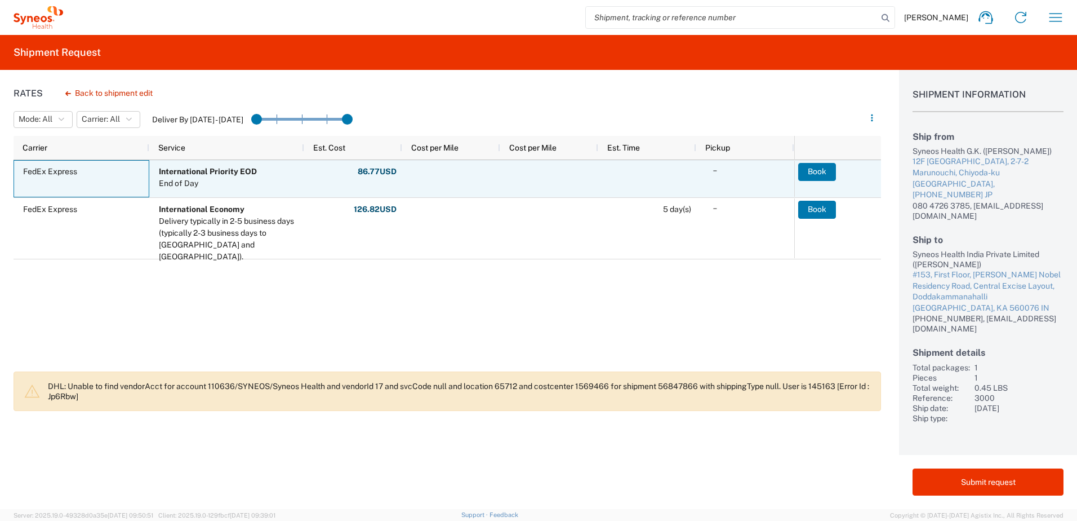
click at [132, 183] on div "FedEx Express" at bounding box center [82, 178] width 136 height 37
click at [224, 174] on b "International Priority EOD" at bounding box center [208, 171] width 98 height 9
click at [377, 167] on strong "86.77 USD" at bounding box center [377, 171] width 39 height 11
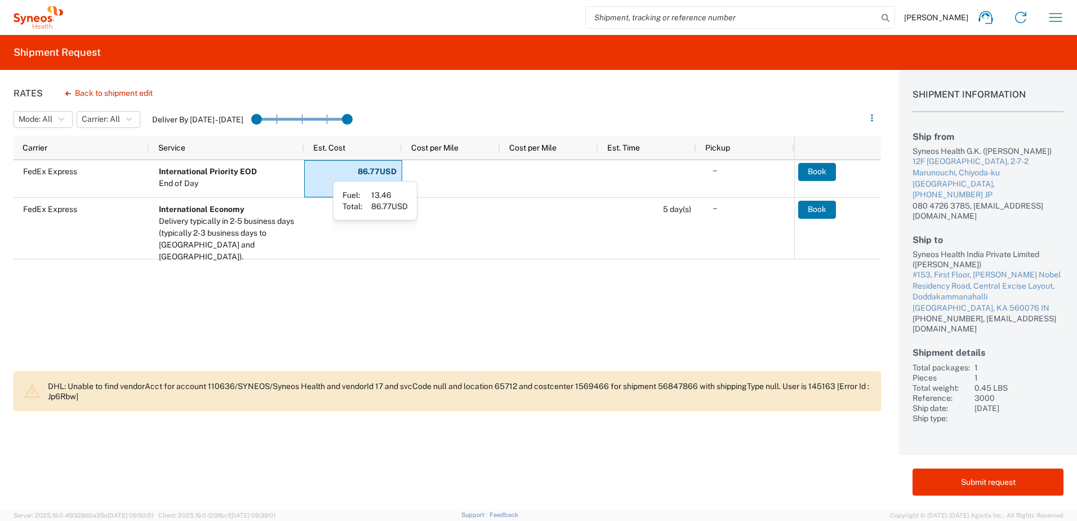
click at [376, 308] on div "FedEx Express International Priority EOD End of Day 86.77 USD FedEx Express Int…" at bounding box center [404, 262] width 781 height 205
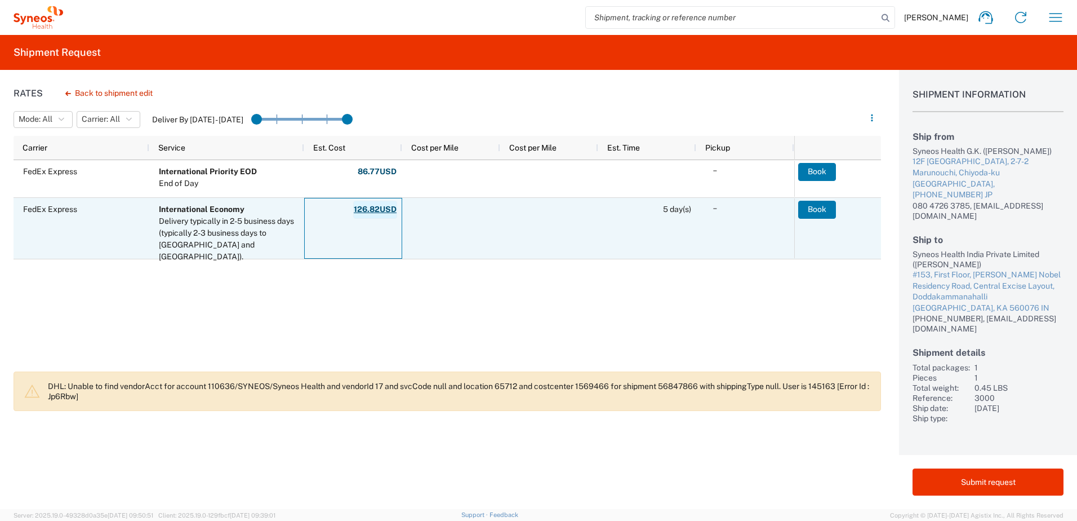
click at [366, 207] on strong "126.82 USD" at bounding box center [375, 209] width 43 height 11
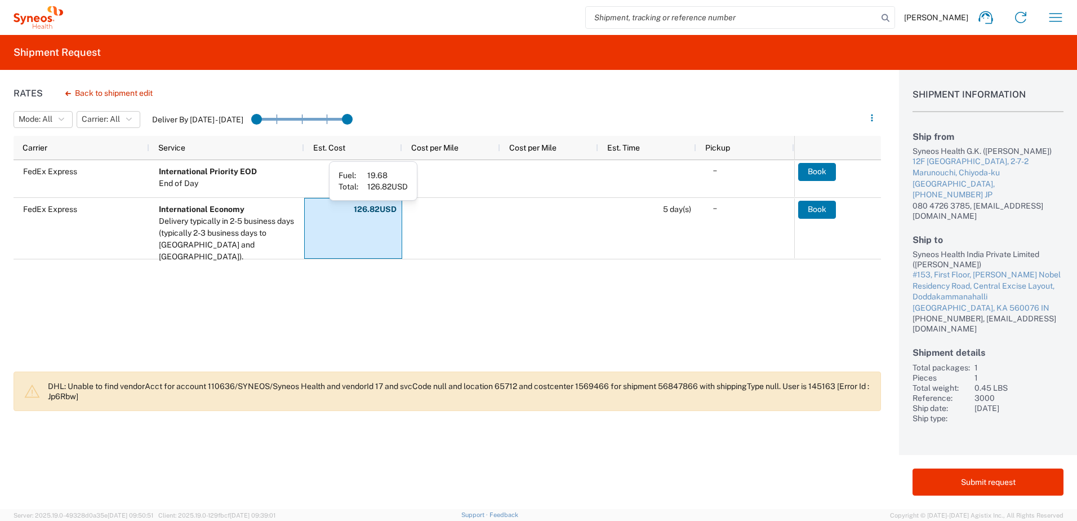
click at [410, 302] on div "FedEx Express International Priority EOD End of Day 86.77 USD FedEx Express Int…" at bounding box center [404, 262] width 781 height 205
click at [636, 303] on div "FedEx Express International Priority EOD End of Day 86.77 USD FedEx Express Int…" at bounding box center [404, 262] width 781 height 205
click at [205, 337] on div "FedEx Express International Priority EOD End of Day 86.77 USD FedEx Express Int…" at bounding box center [404, 262] width 781 height 205
click at [72, 325] on div "FedEx Express International Priority EOD End of Day 86.77 USD FedEx Express Int…" at bounding box center [404, 262] width 781 height 205
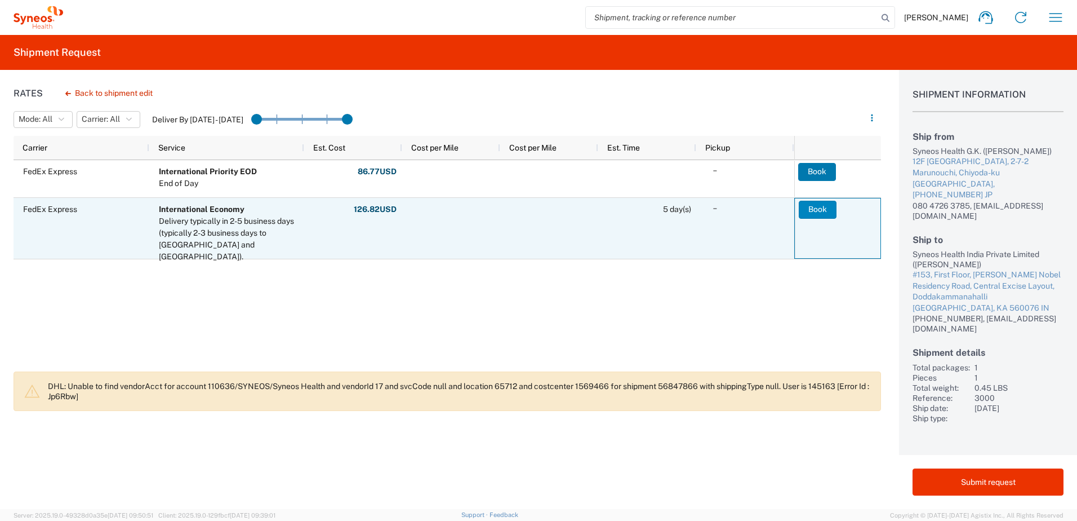
click at [819, 212] on button "Book" at bounding box center [818, 210] width 38 height 18
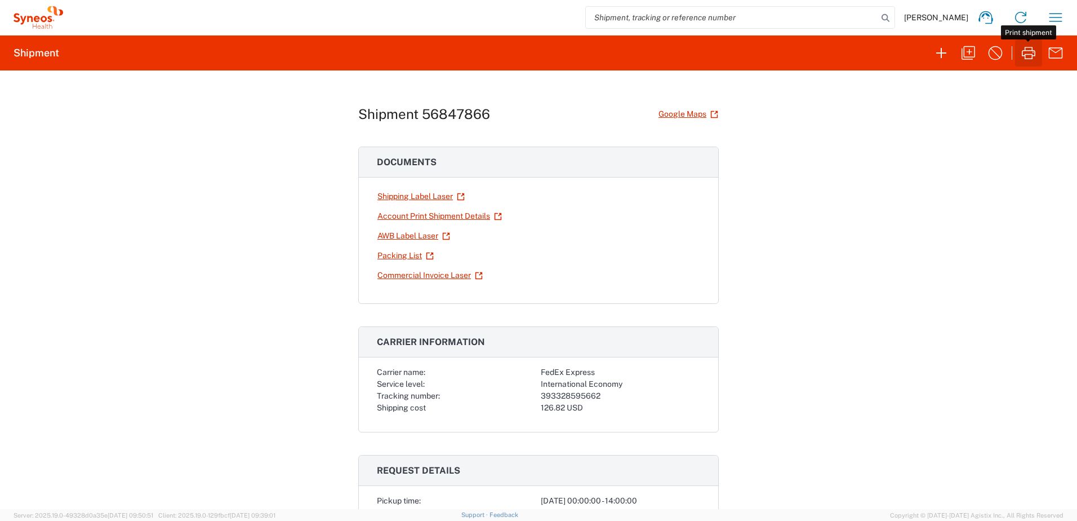
click at [1027, 55] on icon "button" at bounding box center [1029, 53] width 18 height 18
click at [1025, 51] on icon "button" at bounding box center [1029, 53] width 18 height 18
